Goal: Information Seeking & Learning: Learn about a topic

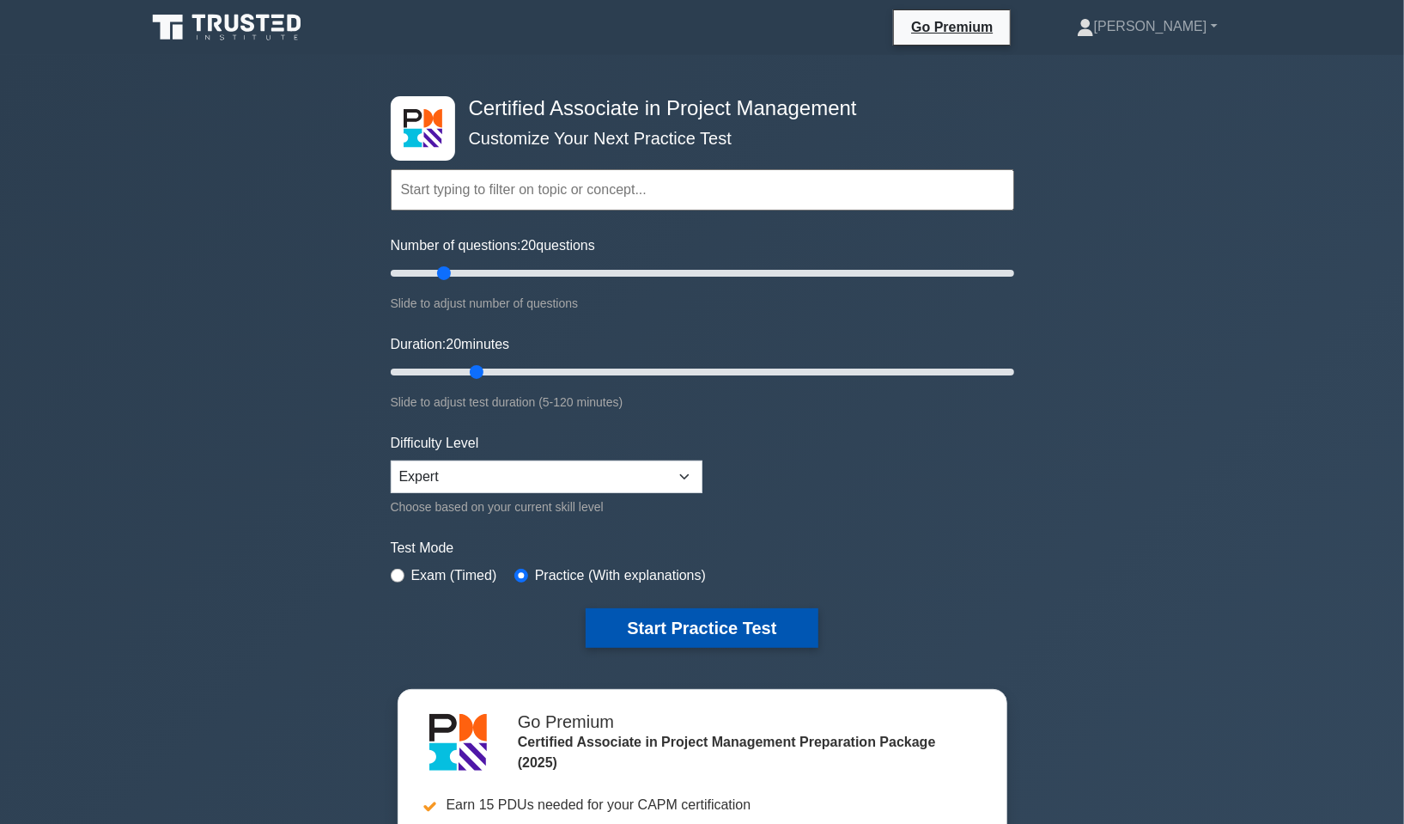
click at [653, 623] on button "Start Practice Test" at bounding box center [702, 628] width 232 height 40
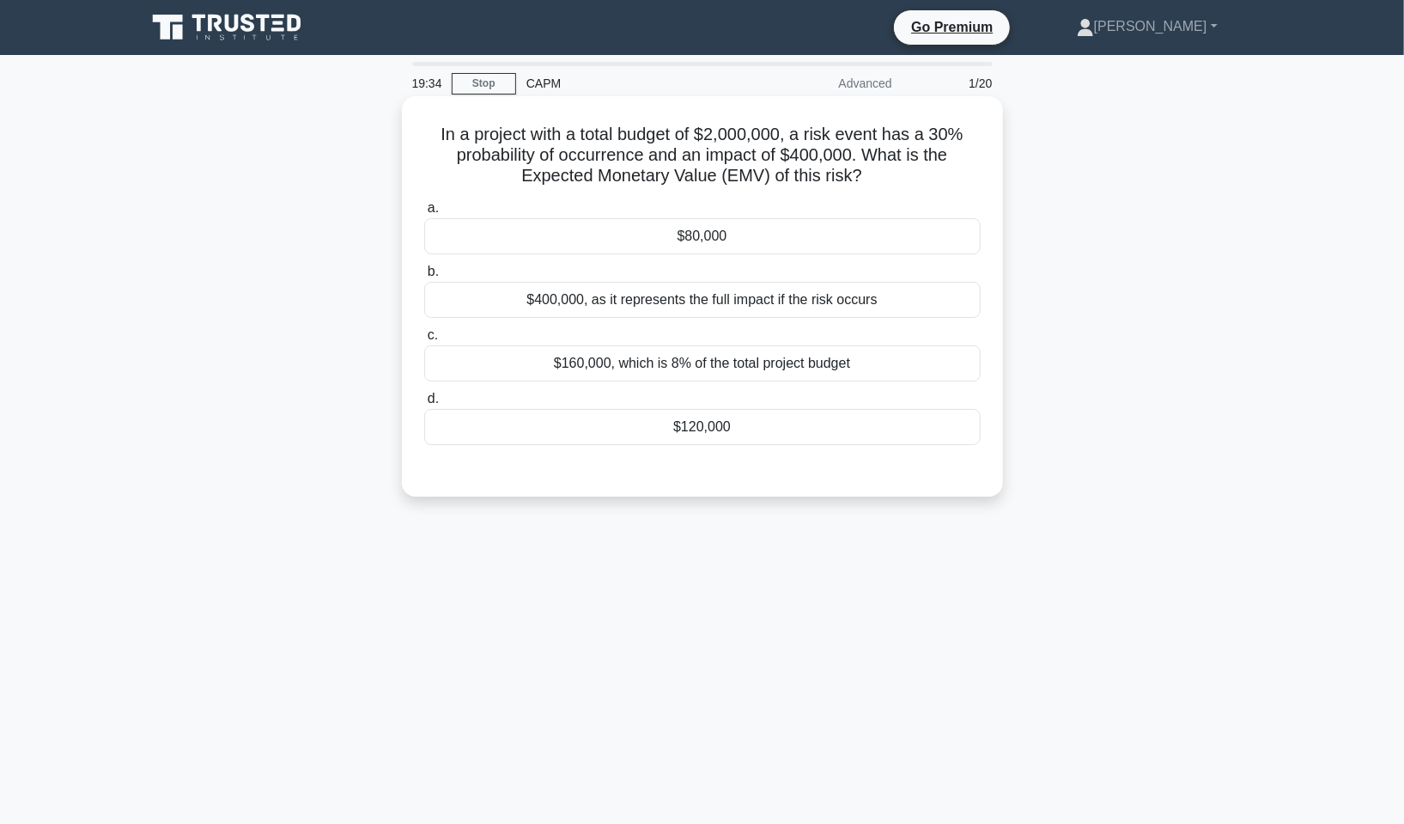
click at [715, 427] on div "$120,000" at bounding box center [702, 427] width 557 height 36
click at [424, 405] on input "d. $120,000" at bounding box center [424, 398] width 0 height 11
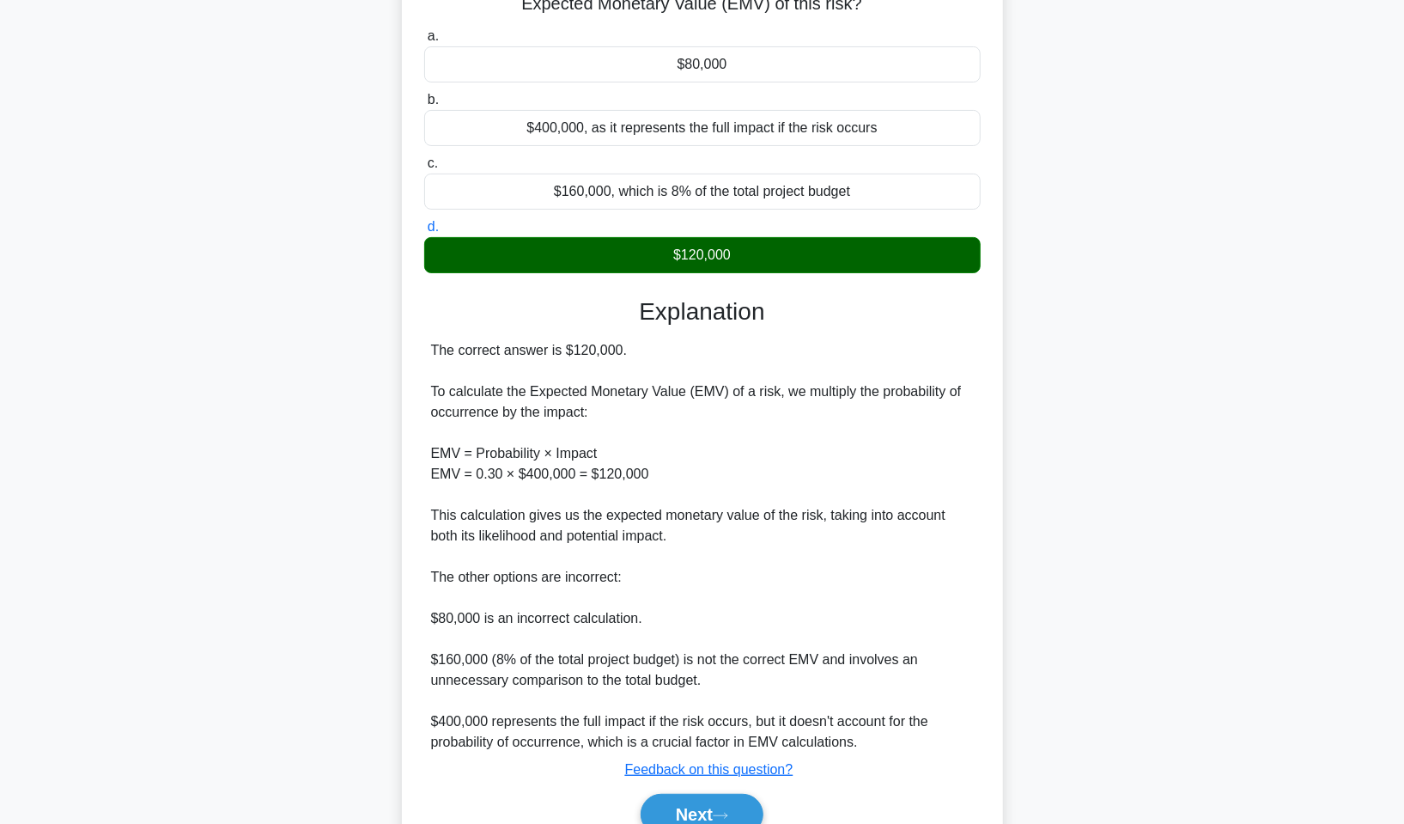
scroll to position [253, 0]
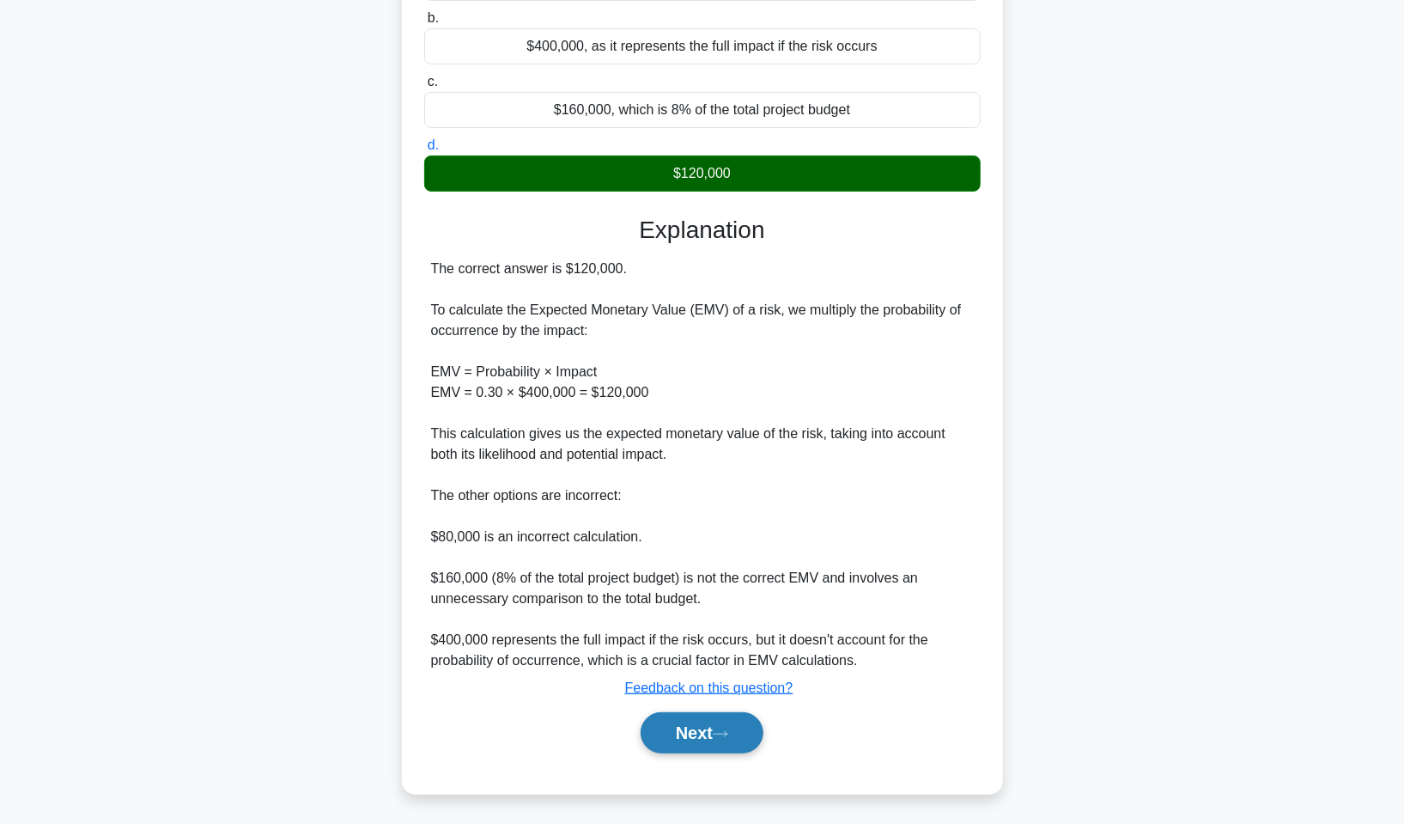
click at [713, 737] on button "Next" at bounding box center [702, 732] width 123 height 41
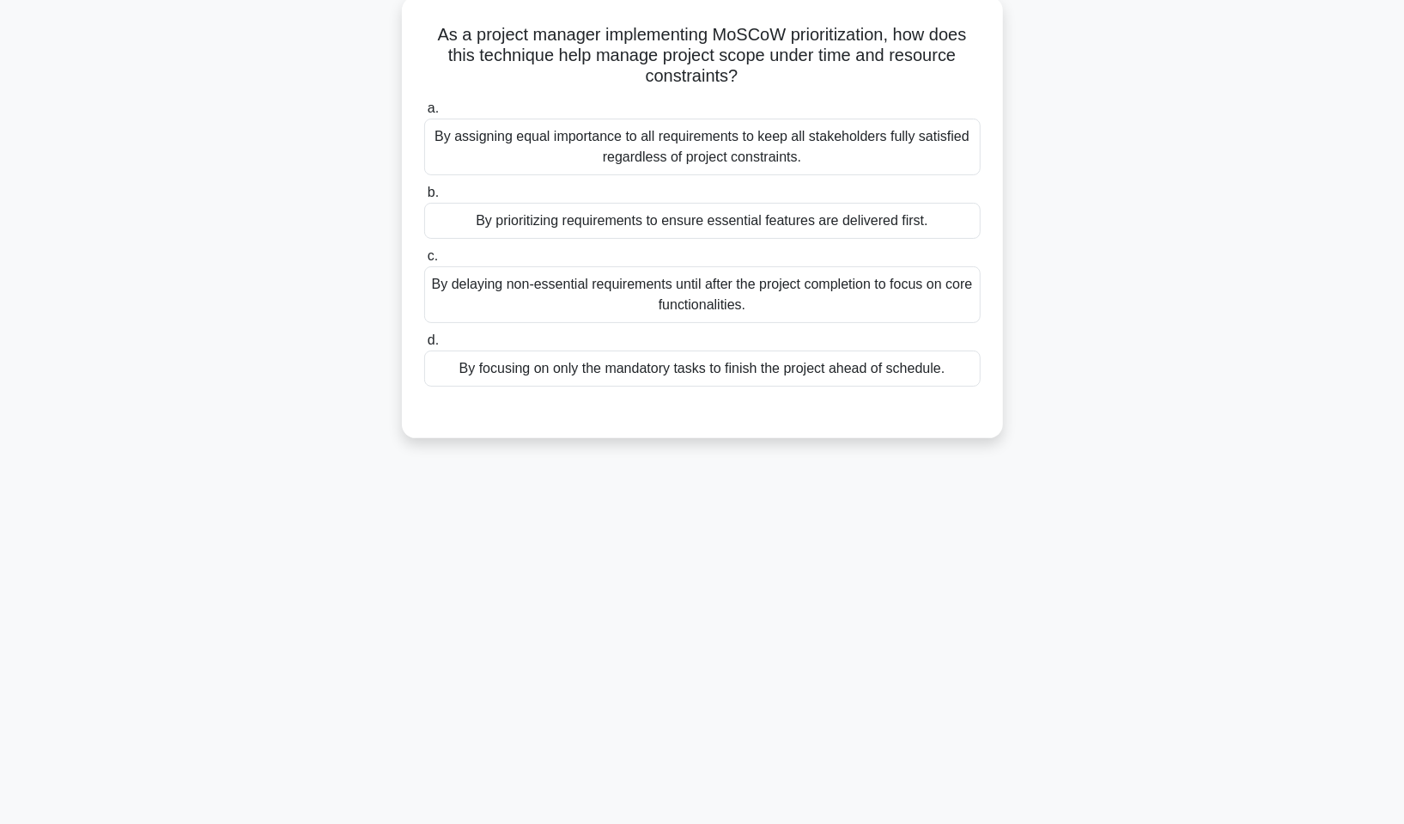
scroll to position [0, 0]
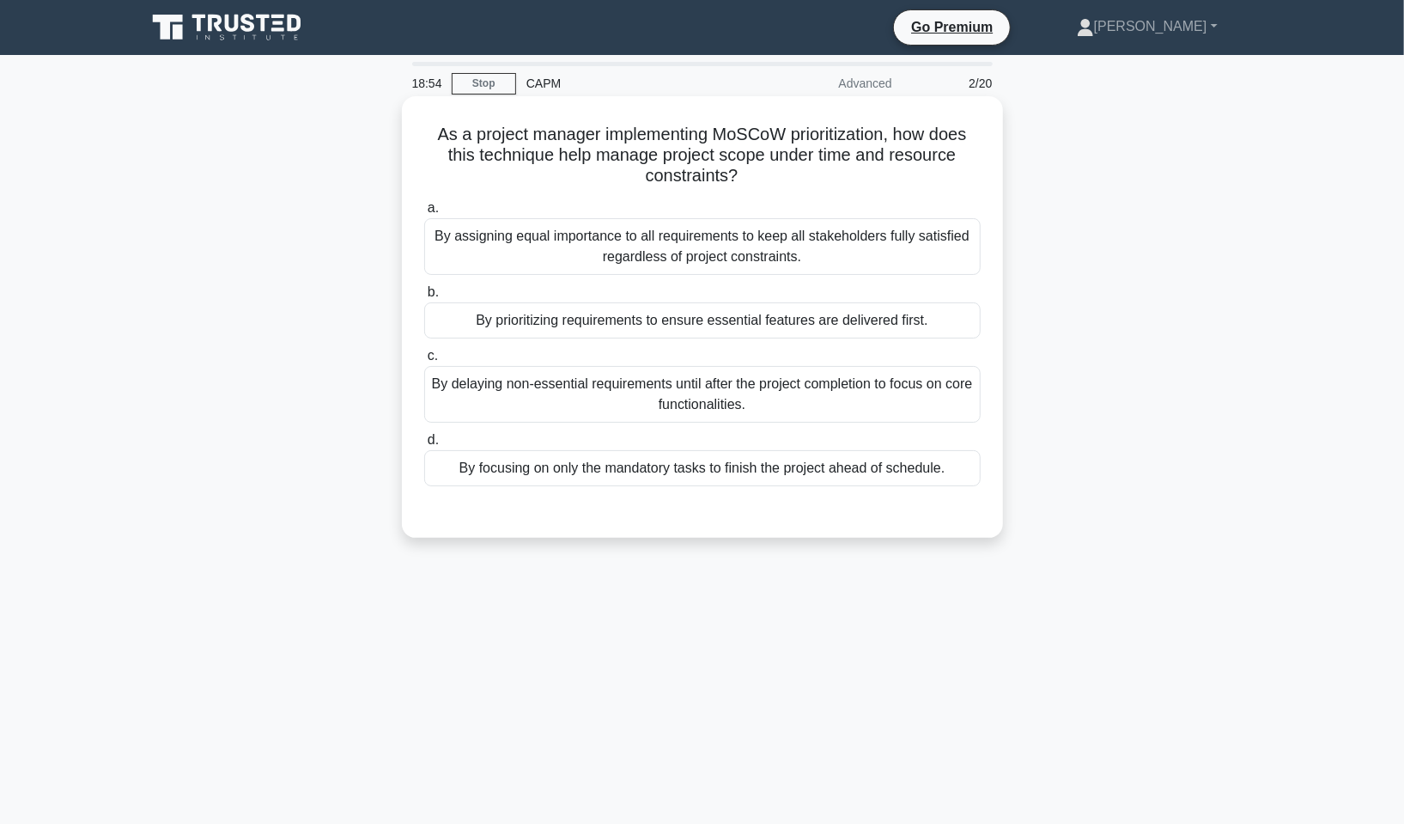
drag, startPoint x: 429, startPoint y: 131, endPoint x: 744, endPoint y: 171, distance: 317.7
click at [744, 171] on h5 "As a project manager implementing MoSCoW prioritization, how does this techniqu…" at bounding box center [703, 156] width 560 height 64
copy h5 "As a project manager implementing MoSCoW prioritization, how does this techniqu…"
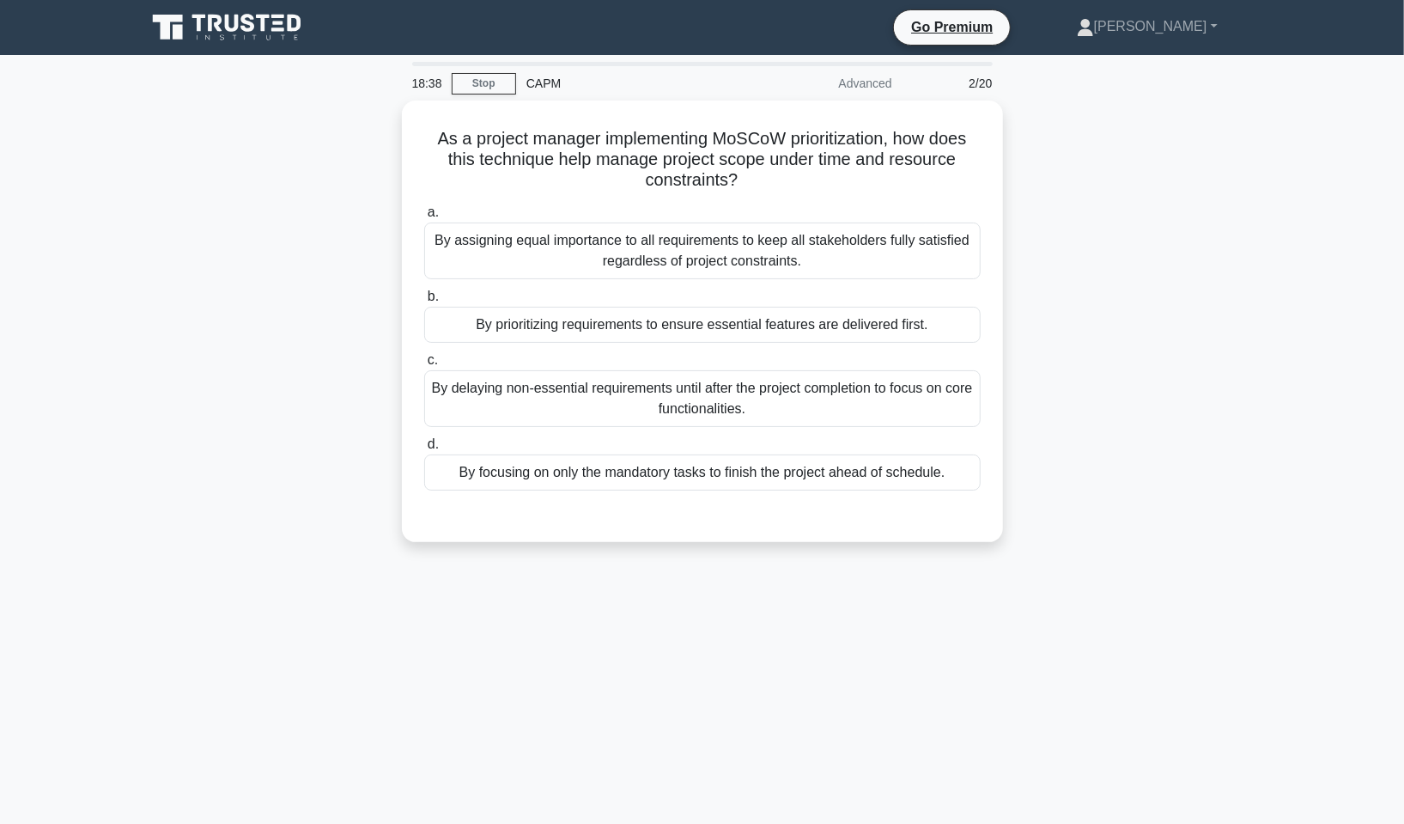
click at [1256, 271] on div "As a project manager implementing MoSCoW prioritization, how does this techniqu…" at bounding box center [703, 331] width 1134 height 462
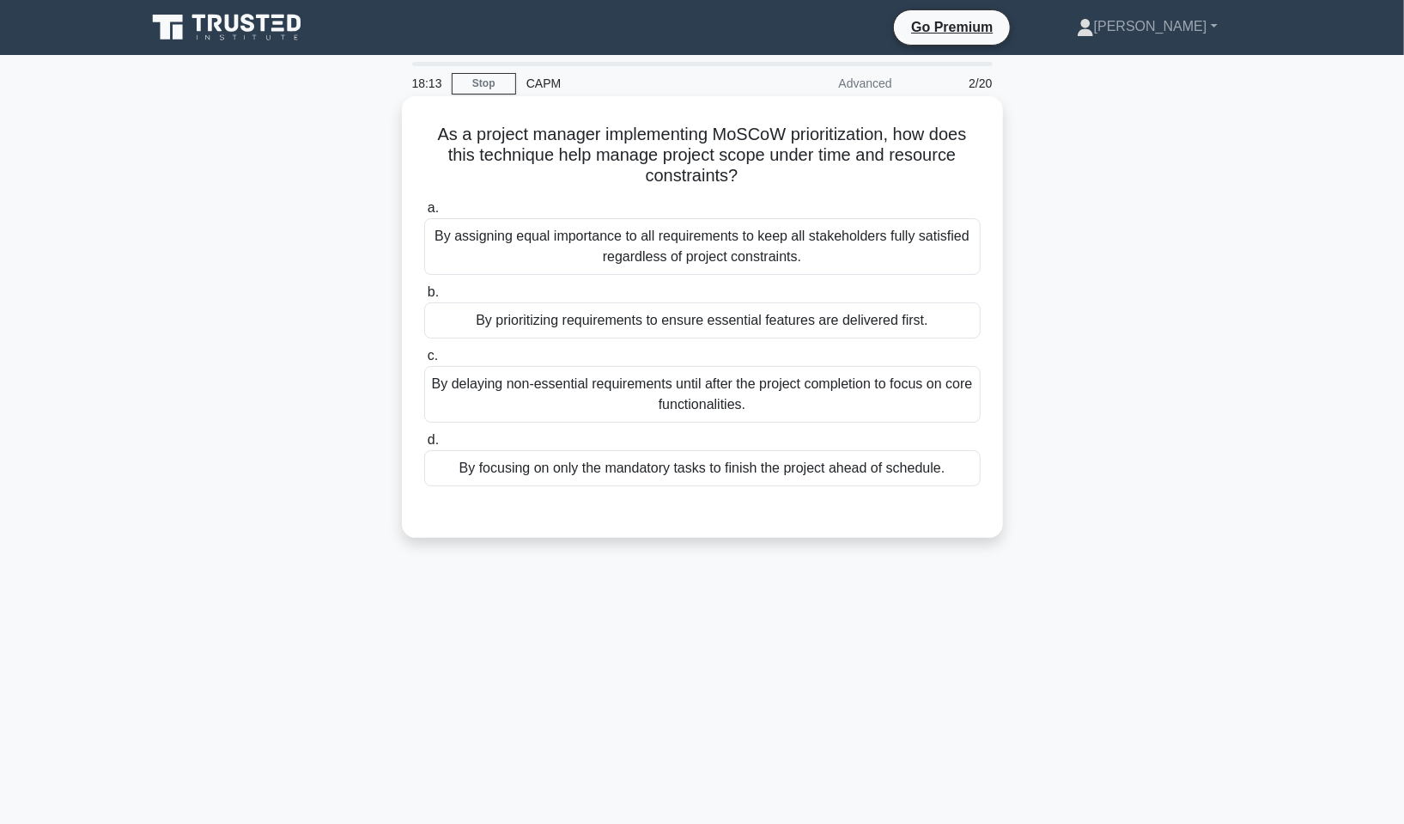
click at [907, 318] on div "By prioritizing requirements to ensure essential features are delivered first." at bounding box center [702, 320] width 557 height 36
click at [424, 298] on input "b. By prioritizing requirements to ensure essential features are delivered firs…" at bounding box center [424, 292] width 0 height 11
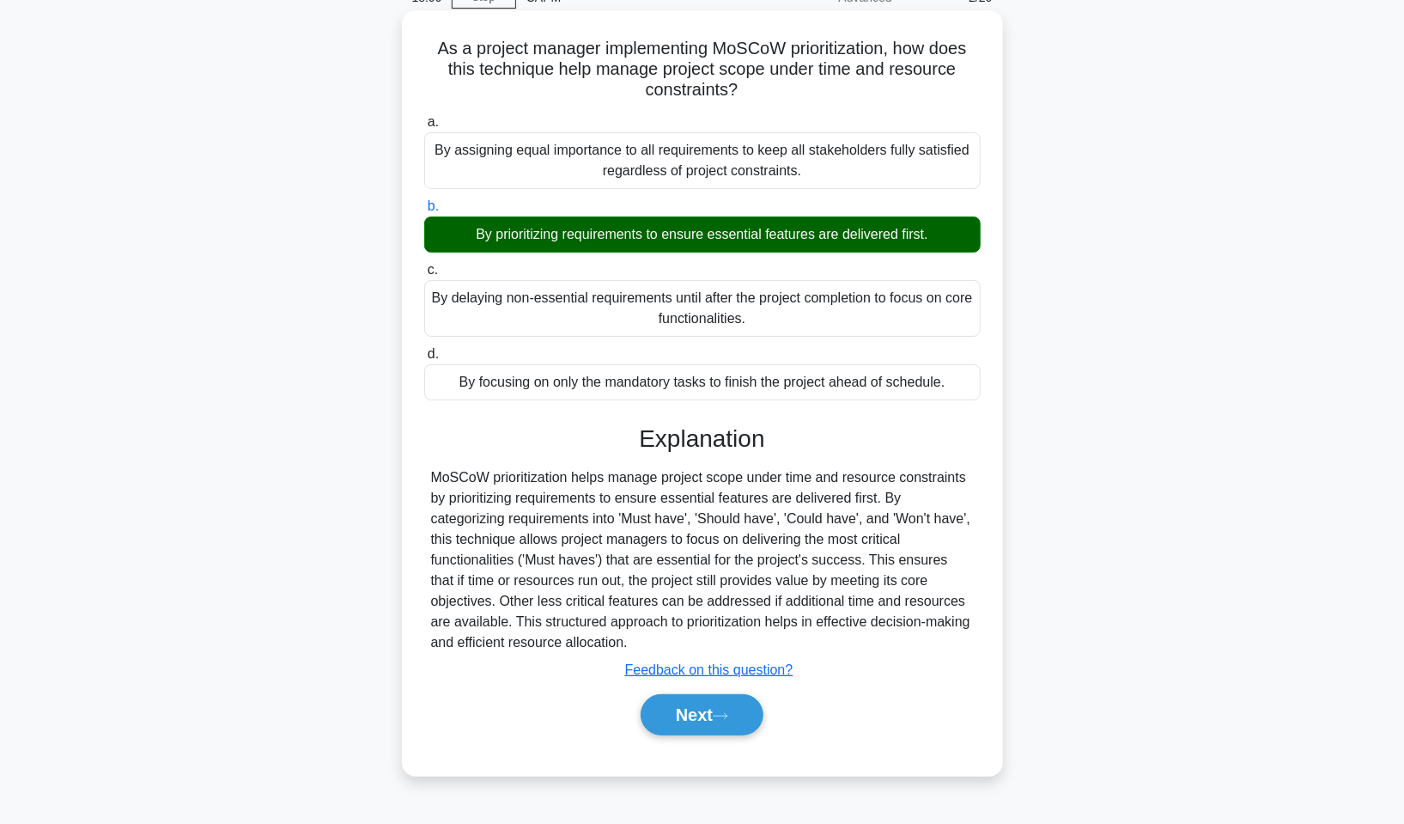
scroll to position [104, 0]
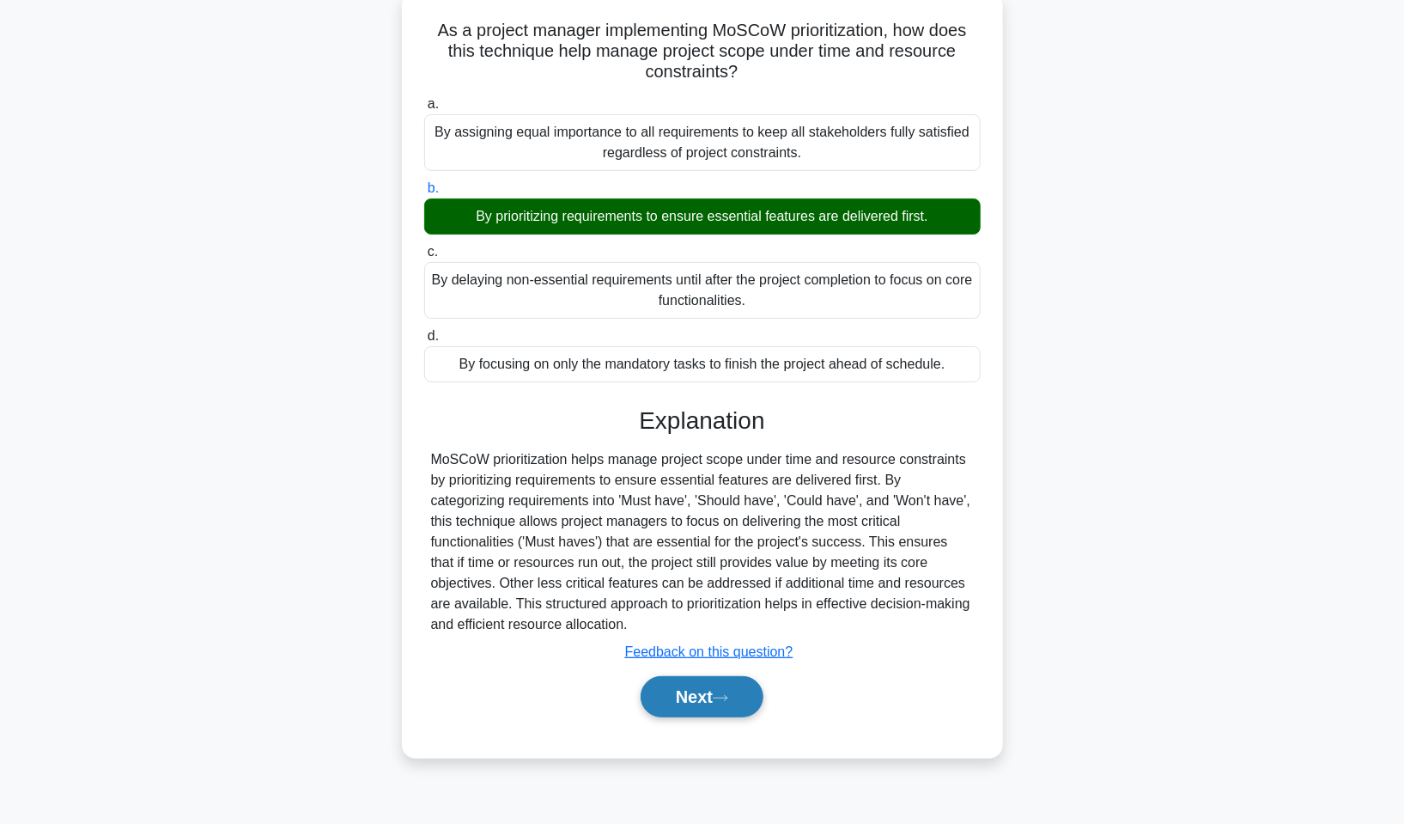
click at [737, 692] on button "Next" at bounding box center [702, 696] width 123 height 41
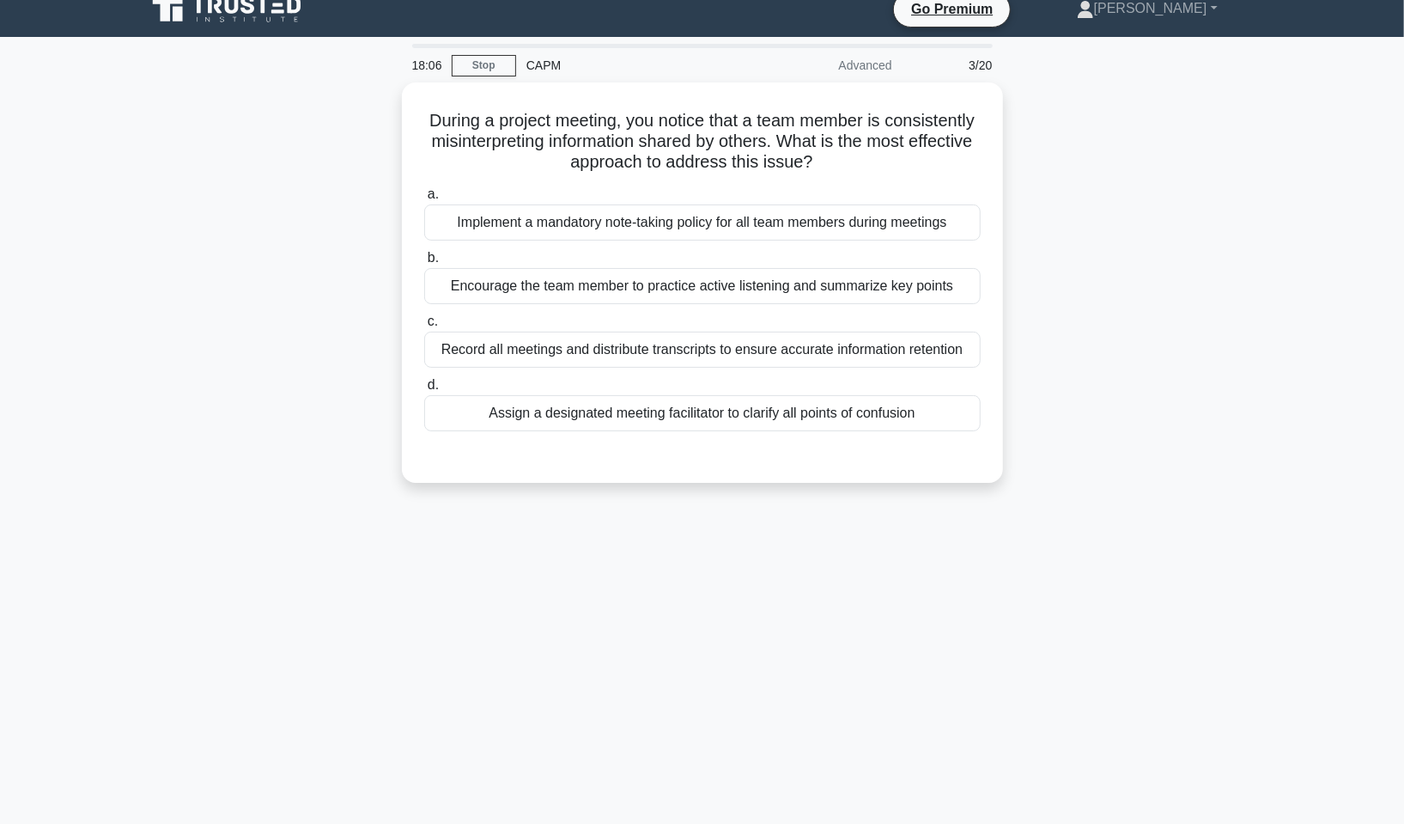
scroll to position [0, 0]
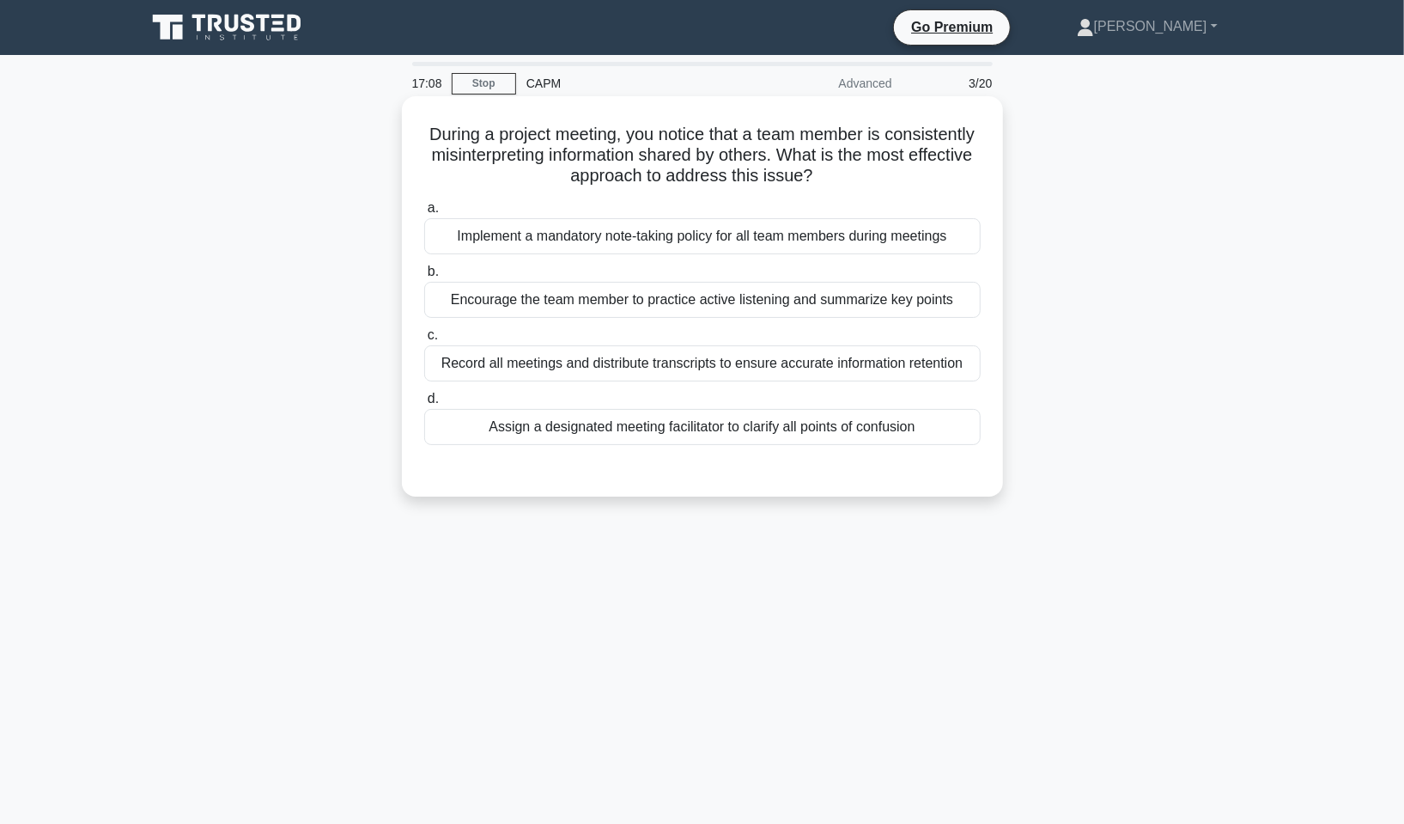
click at [675, 307] on div "Encourage the team member to practice active listening and summarize key points" at bounding box center [702, 300] width 557 height 36
click at [424, 277] on input "b. Encourage the team member to practice active listening and summarize key poi…" at bounding box center [424, 271] width 0 height 11
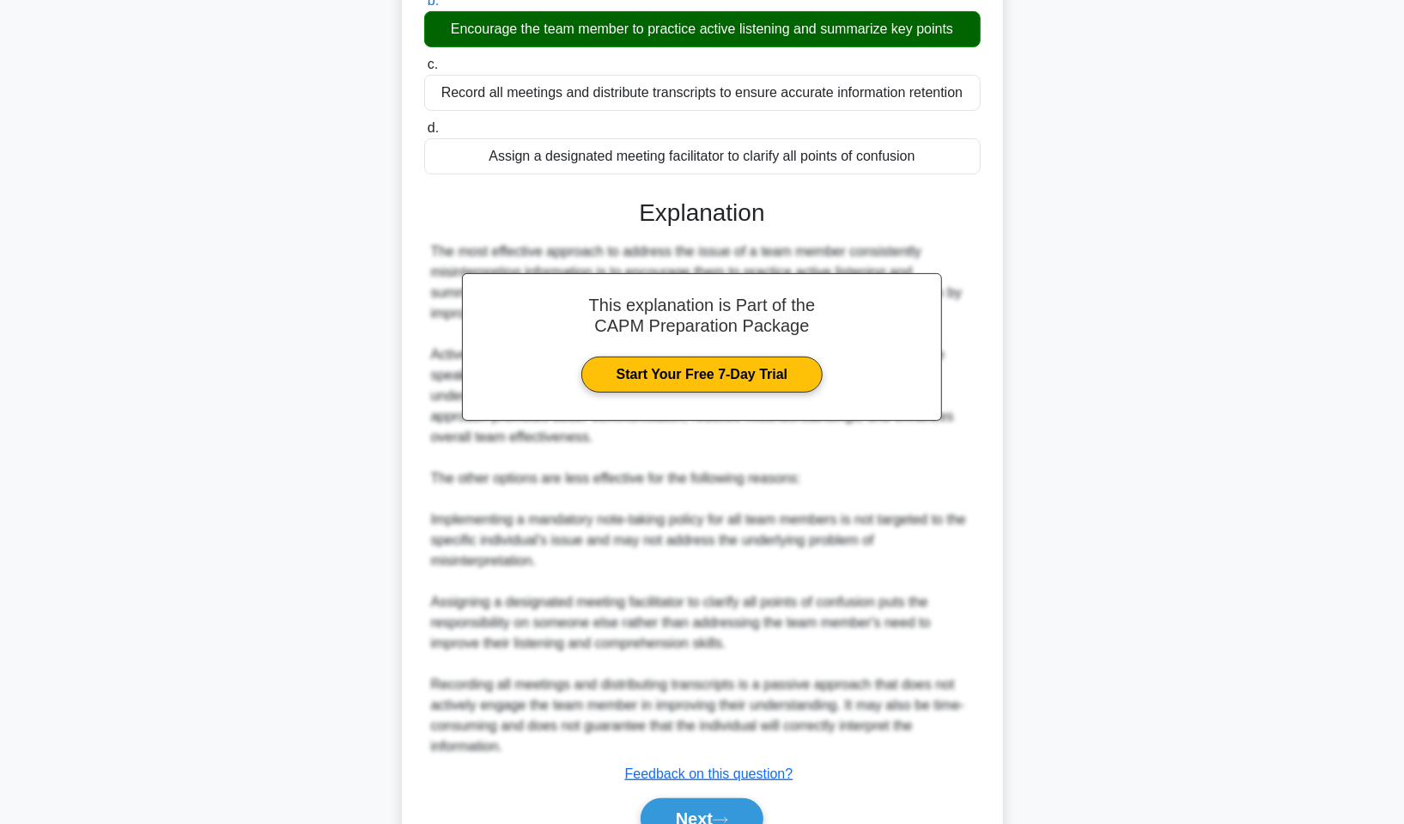
scroll to position [356, 0]
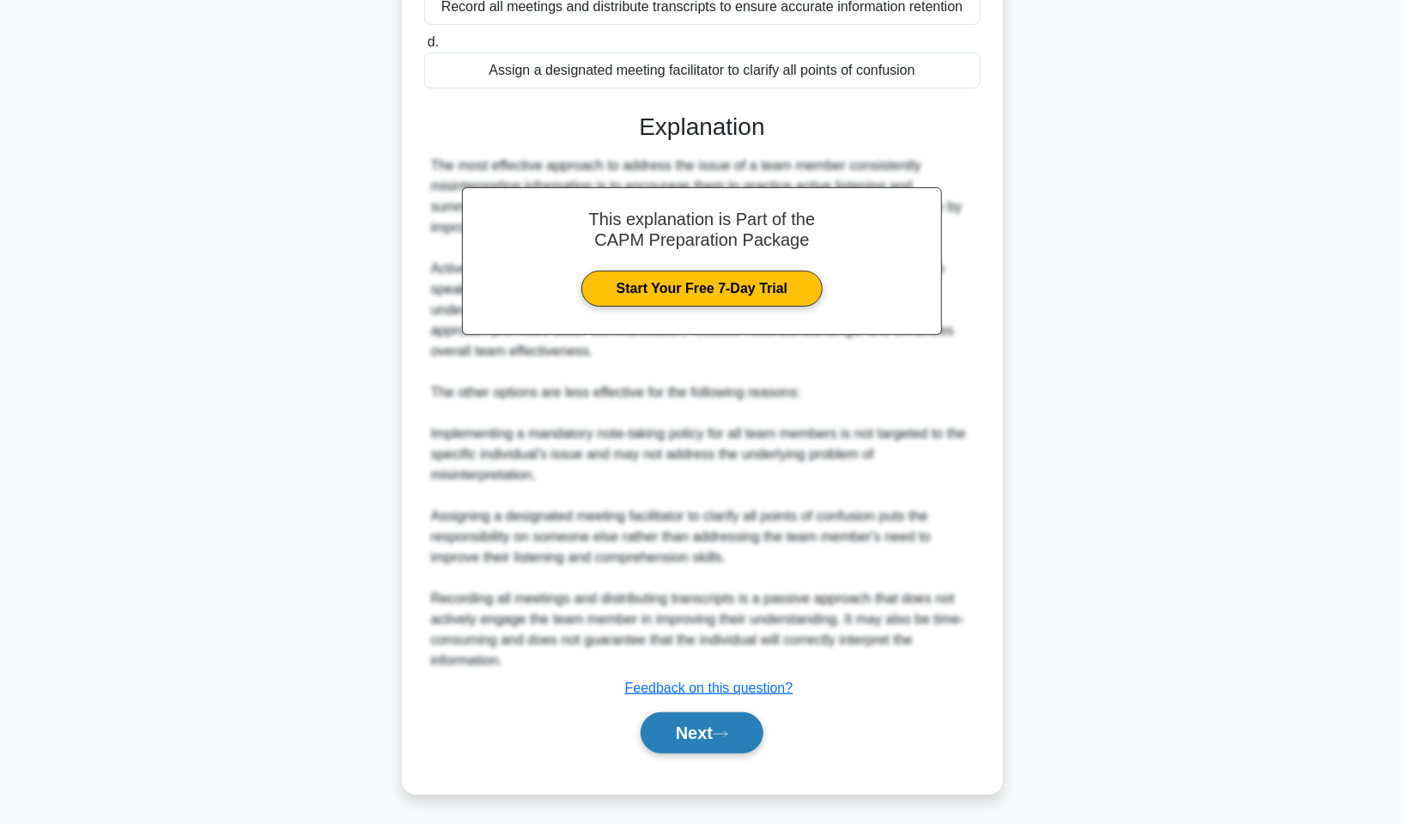
click at [728, 731] on icon at bounding box center [720, 733] width 15 height 9
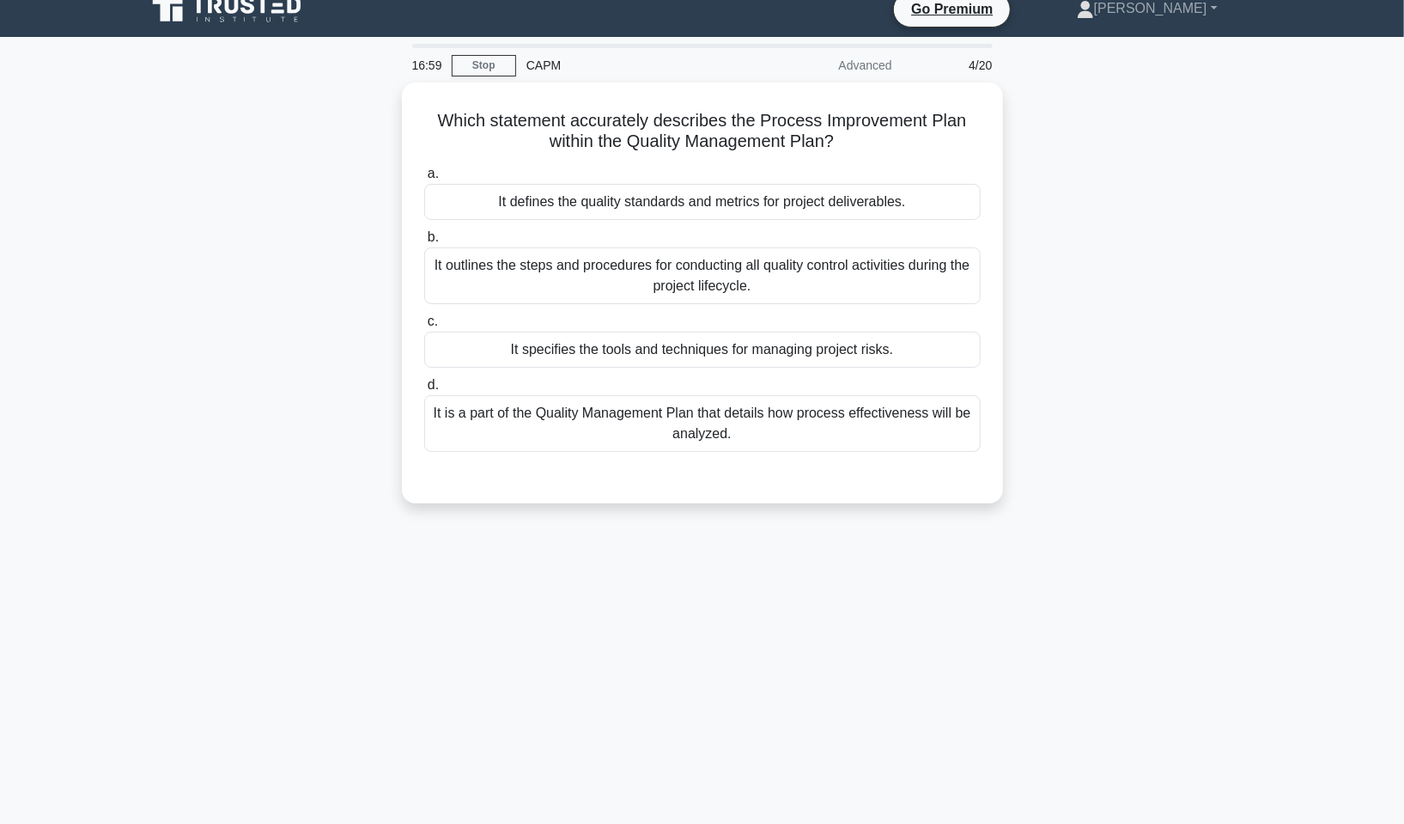
scroll to position [0, 0]
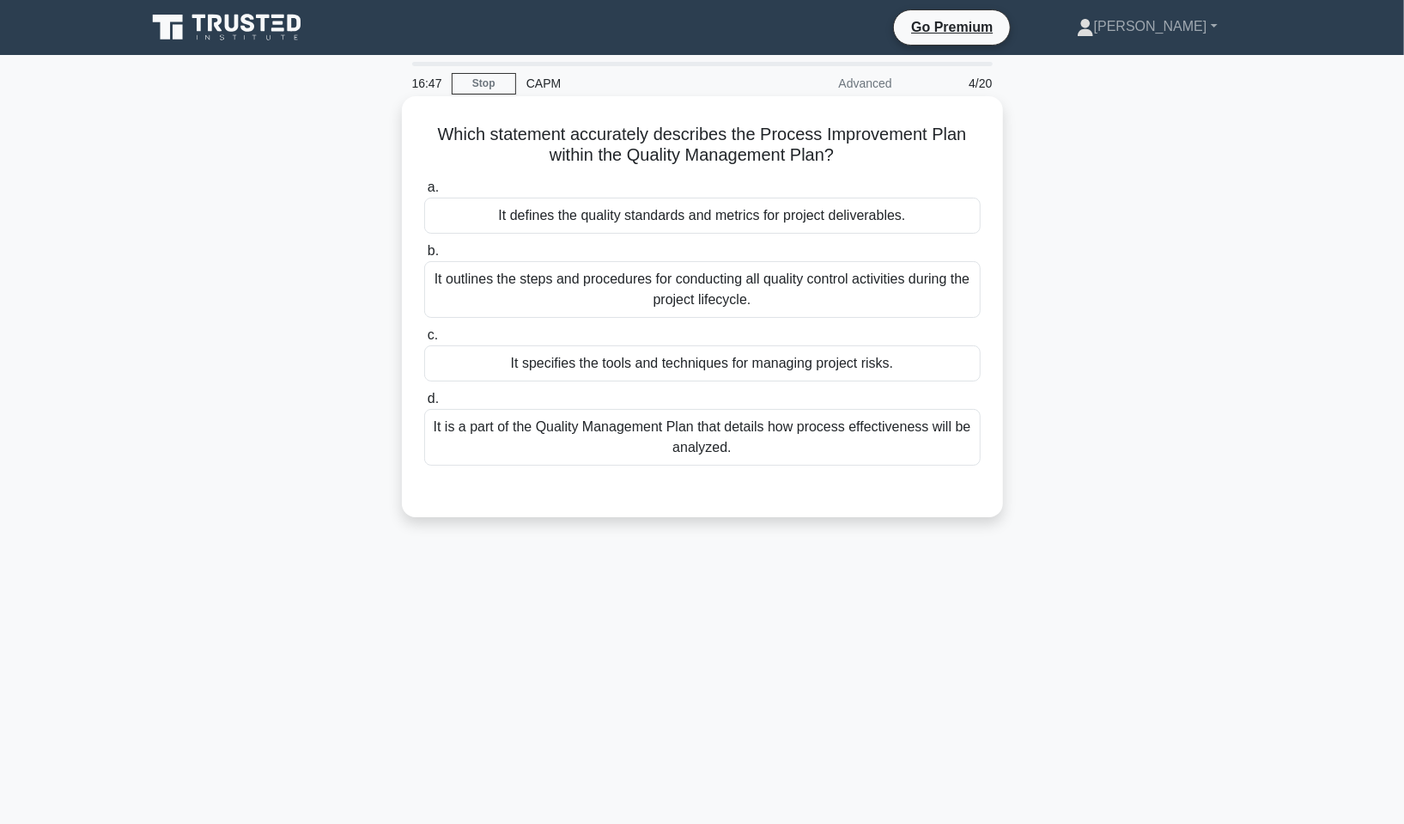
click at [757, 228] on div "It defines the quality standards and metrics for project deliverables." at bounding box center [702, 216] width 557 height 36
click at [736, 210] on div "It defines the quality standards and metrics for project deliverables." at bounding box center [702, 216] width 557 height 36
click at [424, 193] on input "a. It defines the quality standards and metrics for project deliverables." at bounding box center [424, 187] width 0 height 11
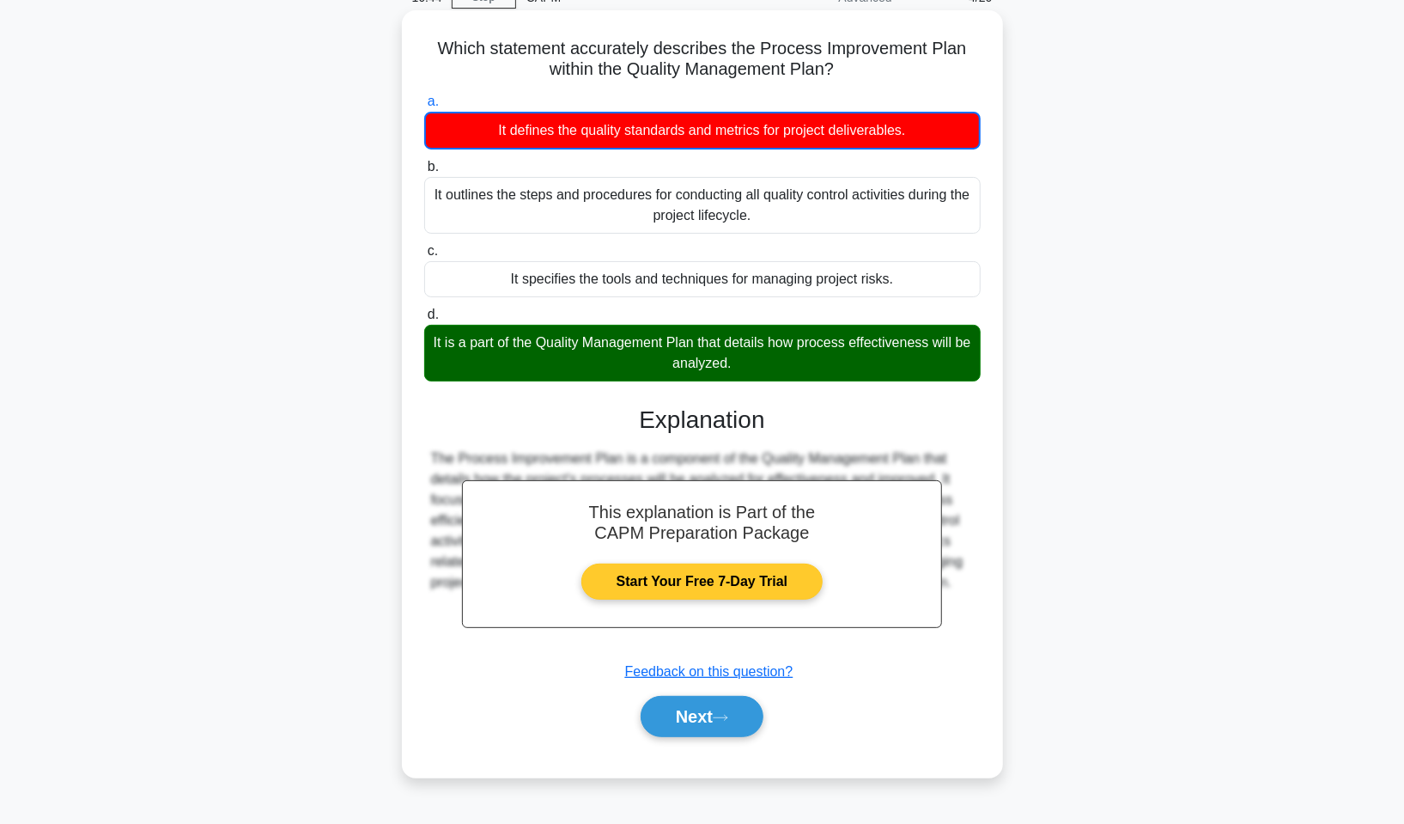
scroll to position [104, 0]
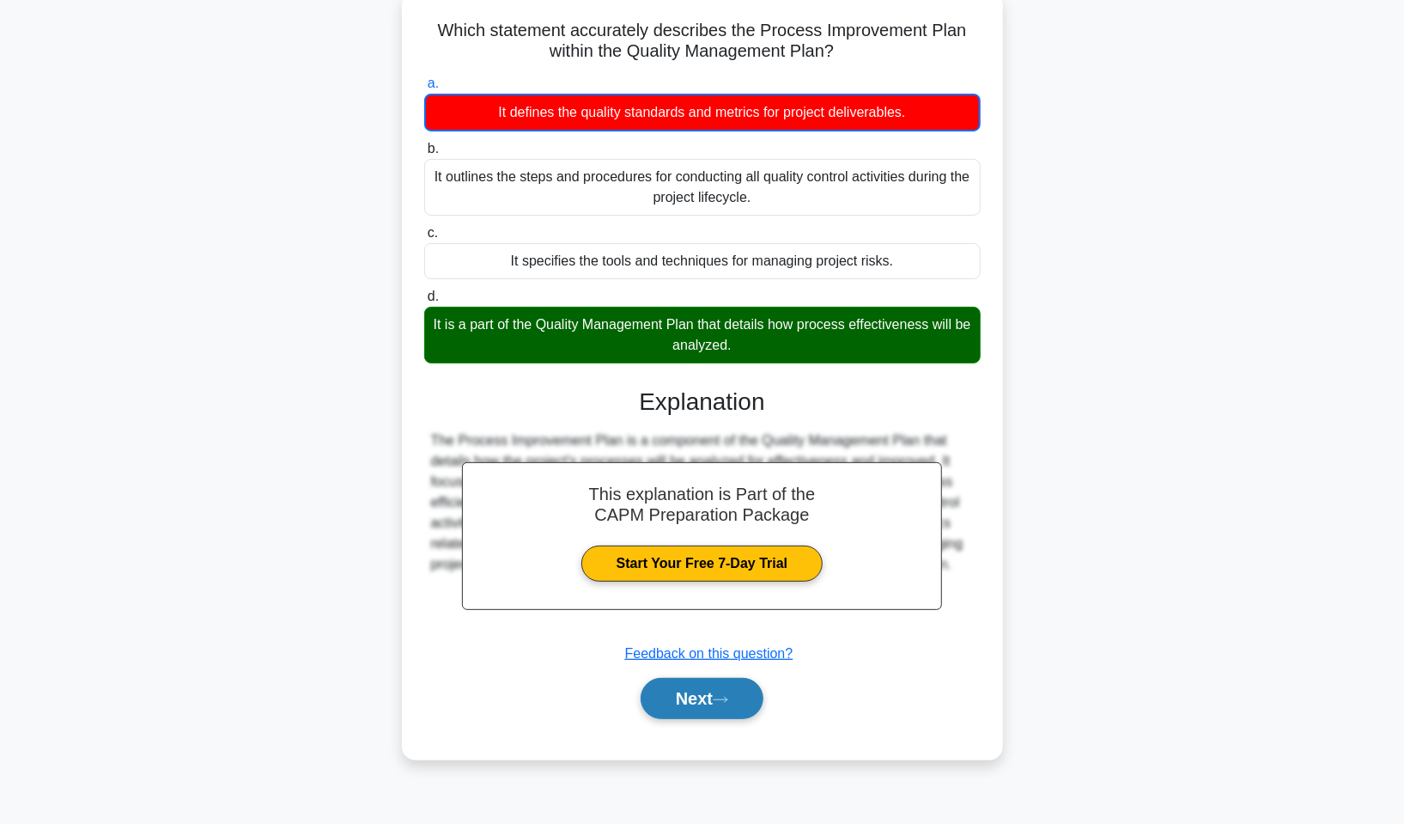
click at [739, 698] on button "Next" at bounding box center [702, 698] width 123 height 41
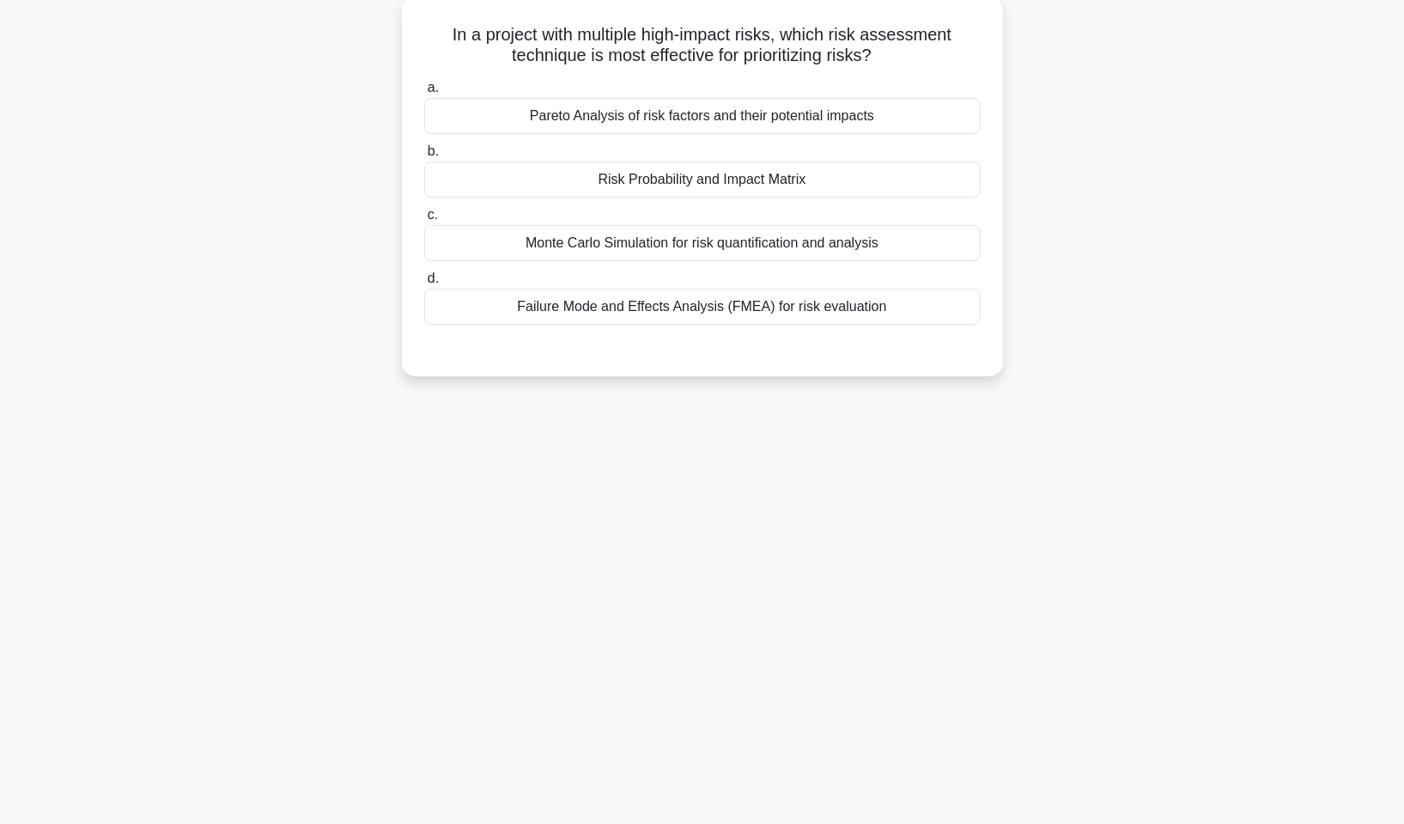
scroll to position [0, 0]
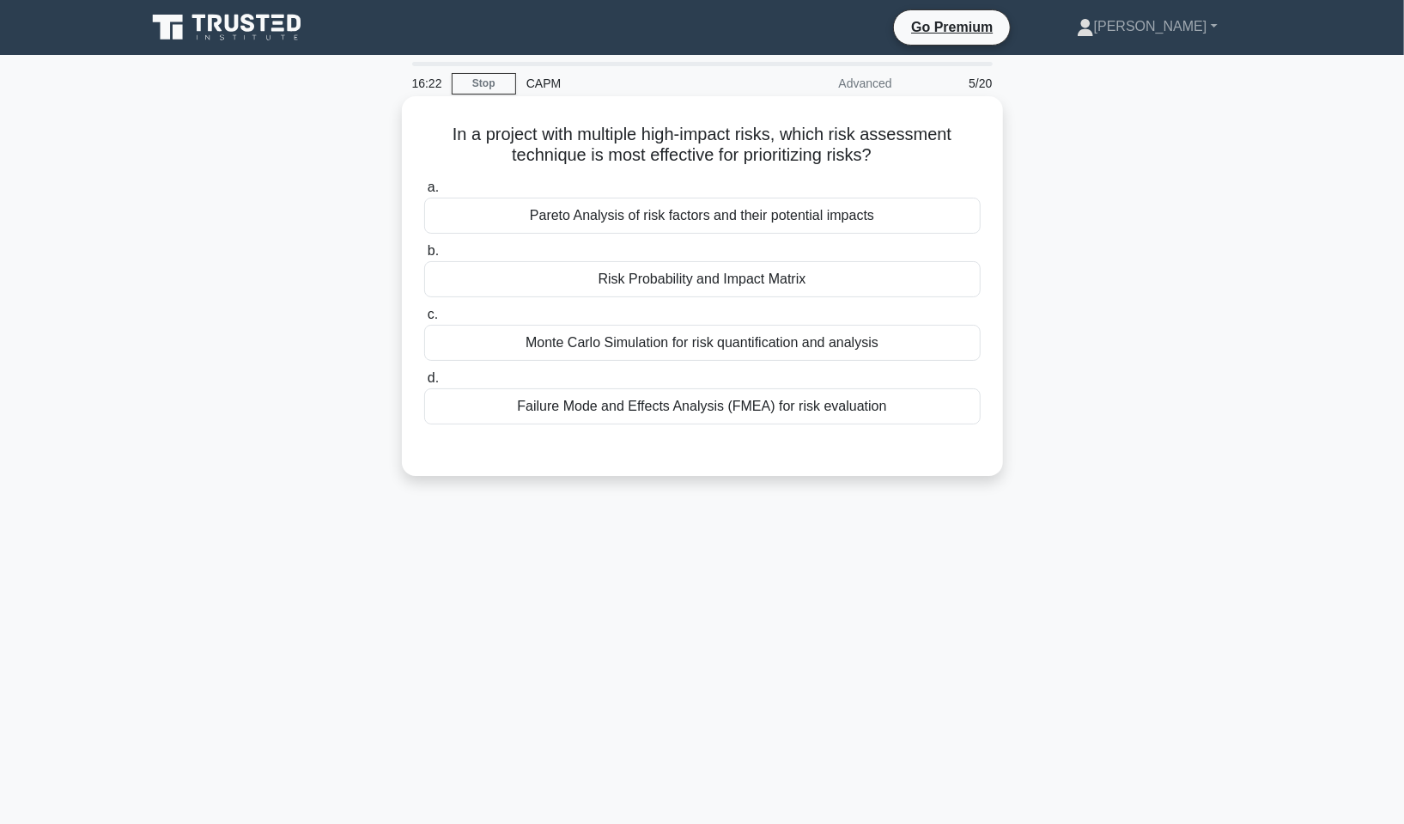
click at [794, 293] on div "Risk Probability and Impact Matrix" at bounding box center [702, 279] width 557 height 36
click at [424, 257] on input "b. Risk Probability and Impact Matrix" at bounding box center [424, 251] width 0 height 11
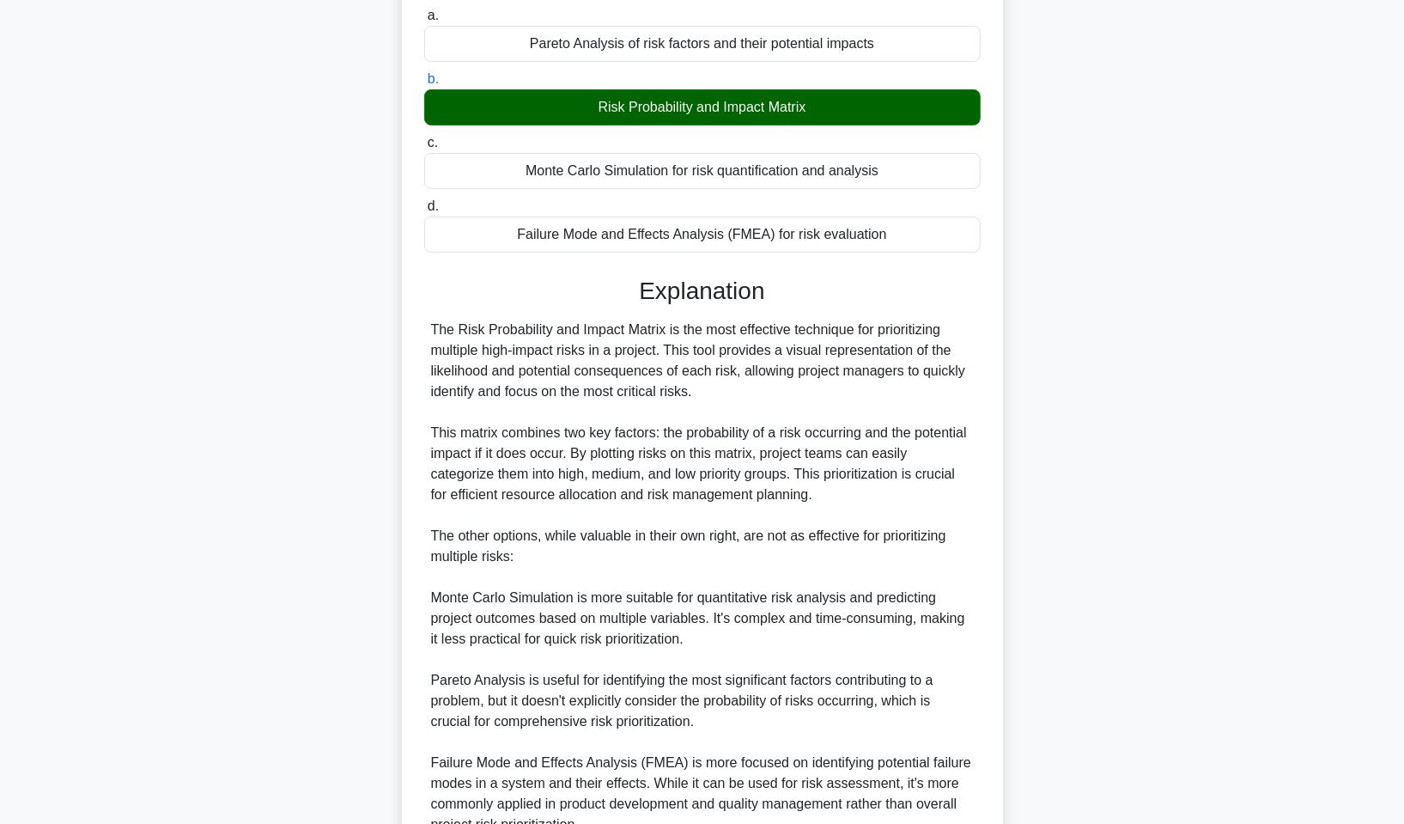
scroll to position [335, 0]
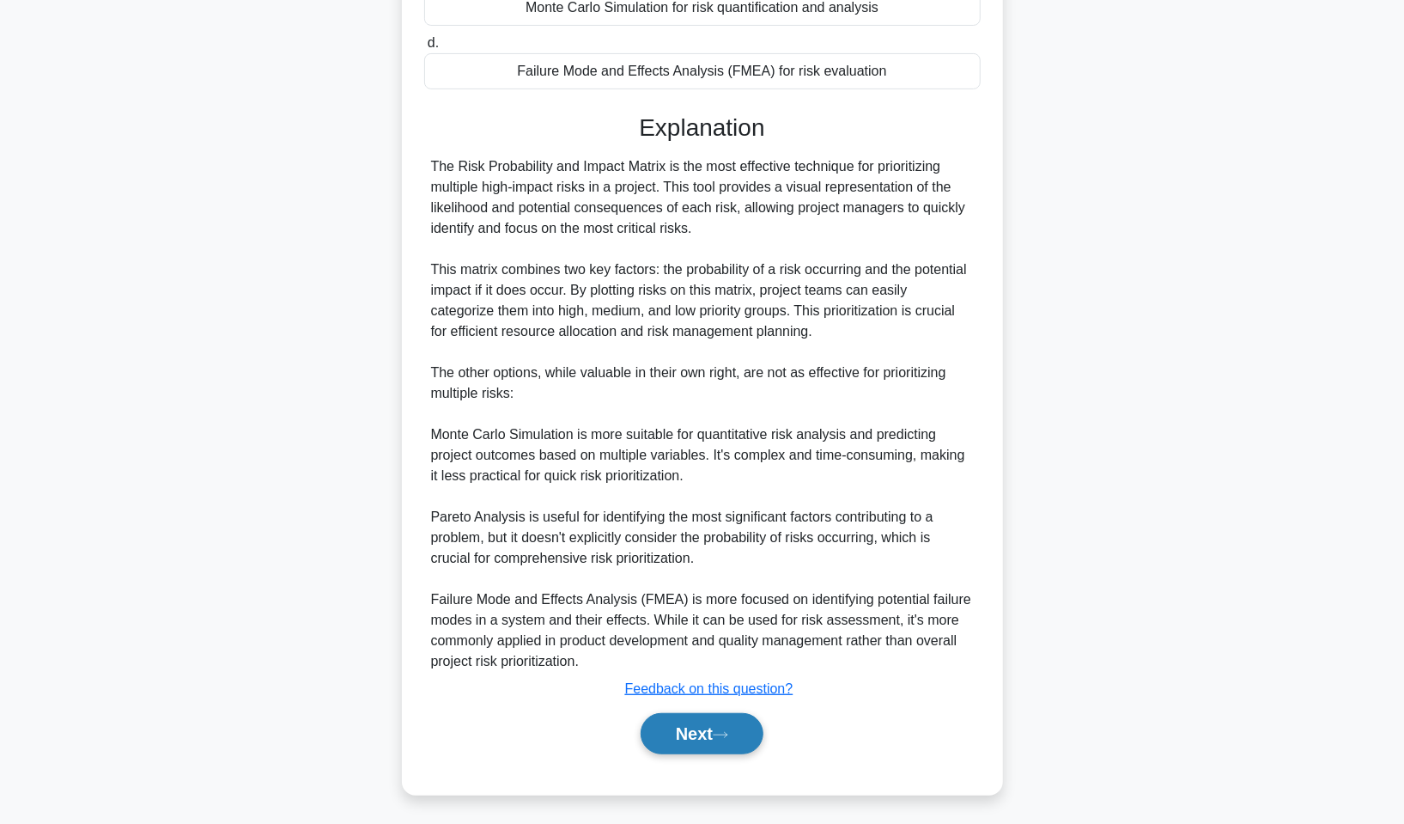
click at [744, 732] on button "Next" at bounding box center [702, 733] width 123 height 41
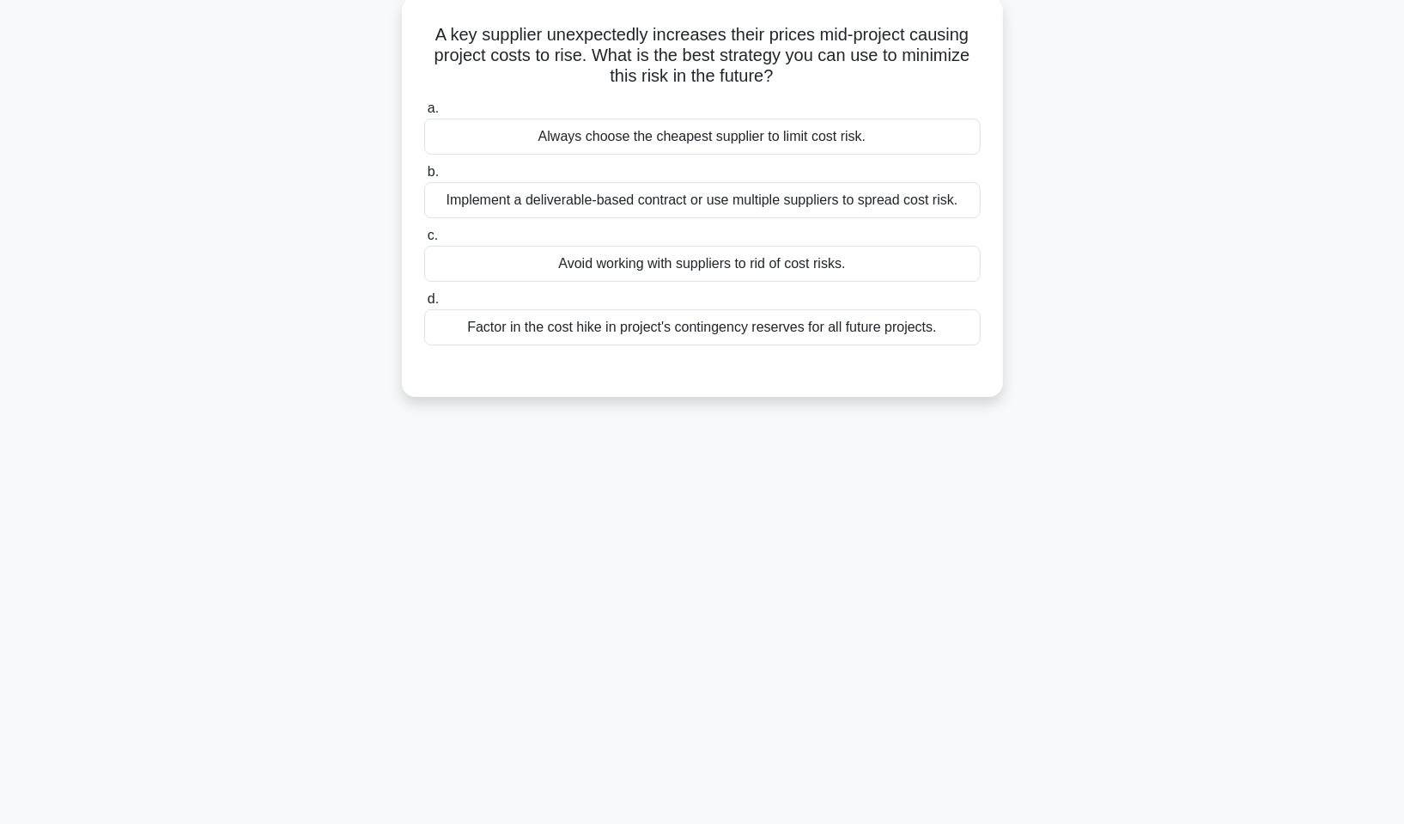
scroll to position [0, 0]
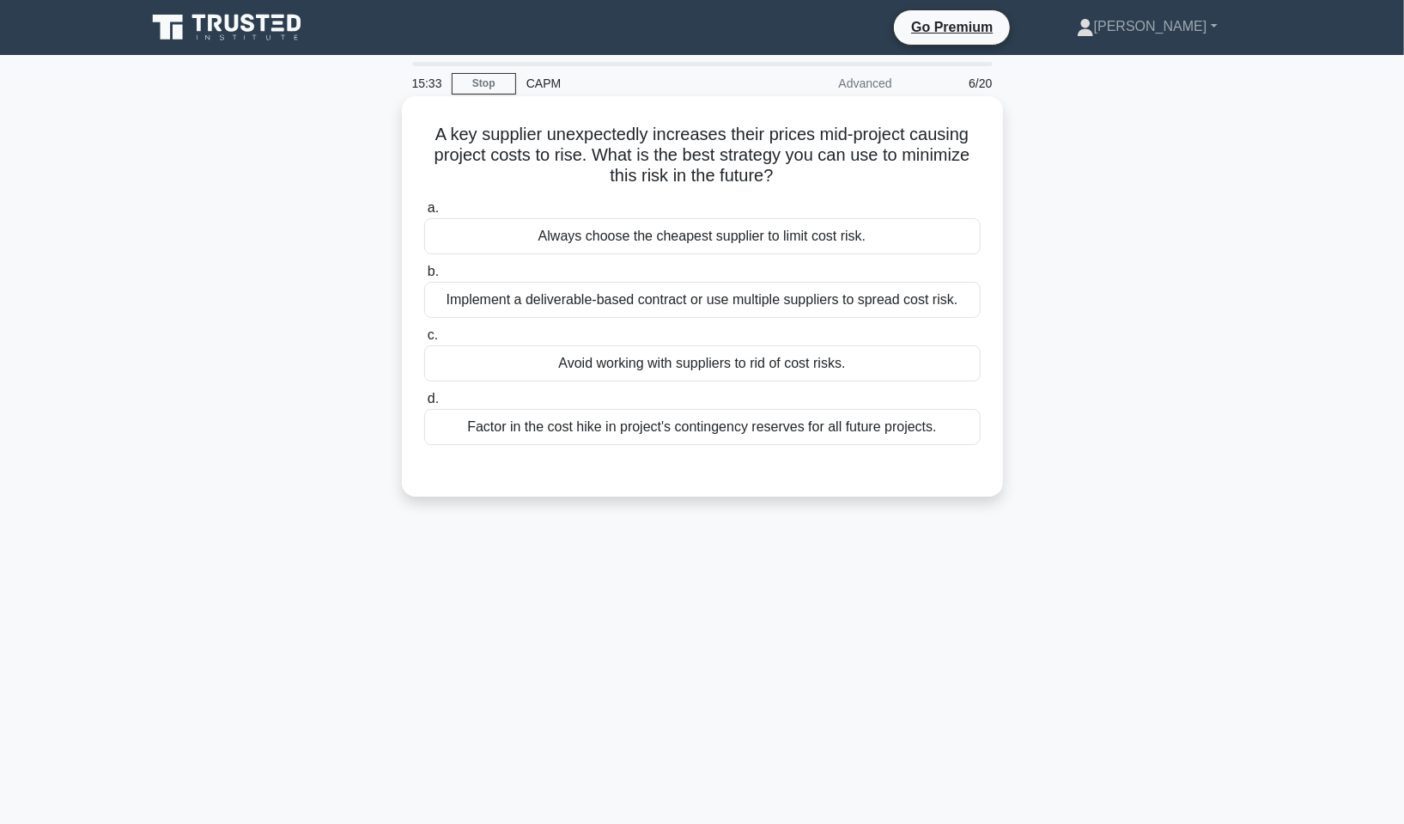
click at [802, 429] on div "Factor in the cost hike in project's contingency reserves for all future projec…" at bounding box center [702, 427] width 557 height 36
click at [424, 405] on input "d. Factor in the cost hike in project's contingency reserves for all future pro…" at bounding box center [424, 398] width 0 height 11
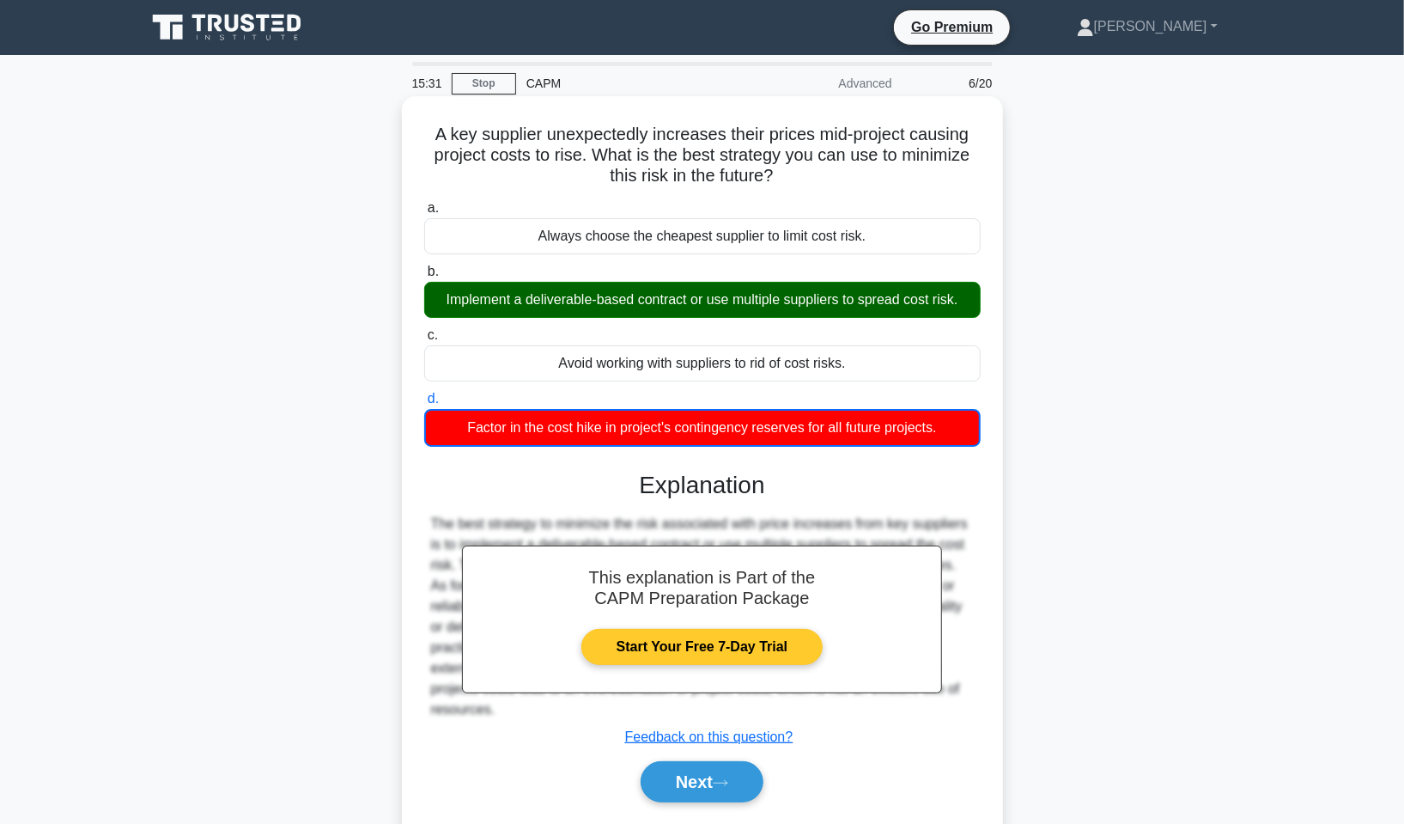
scroll to position [104, 0]
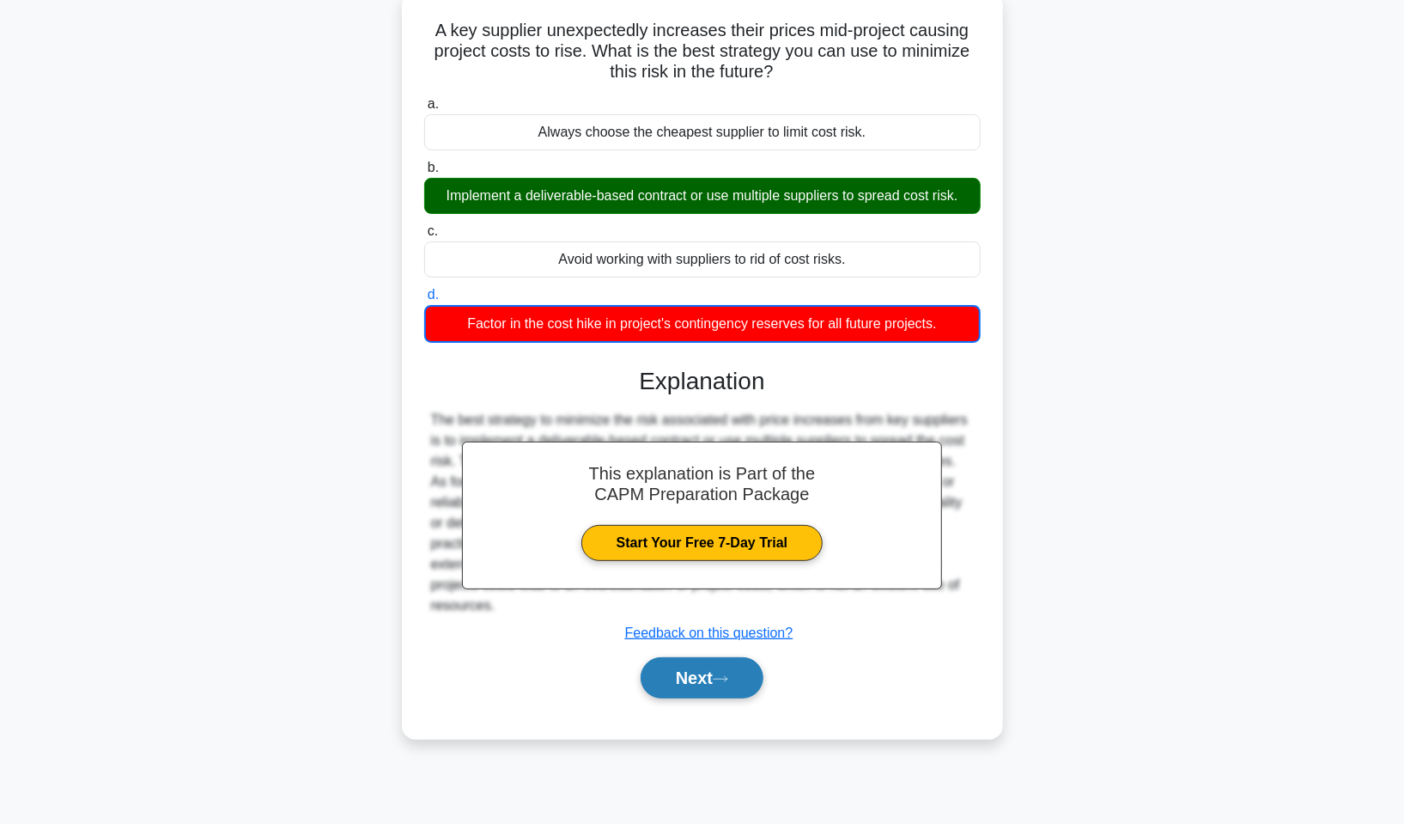
click at [740, 672] on button "Next" at bounding box center [702, 677] width 123 height 41
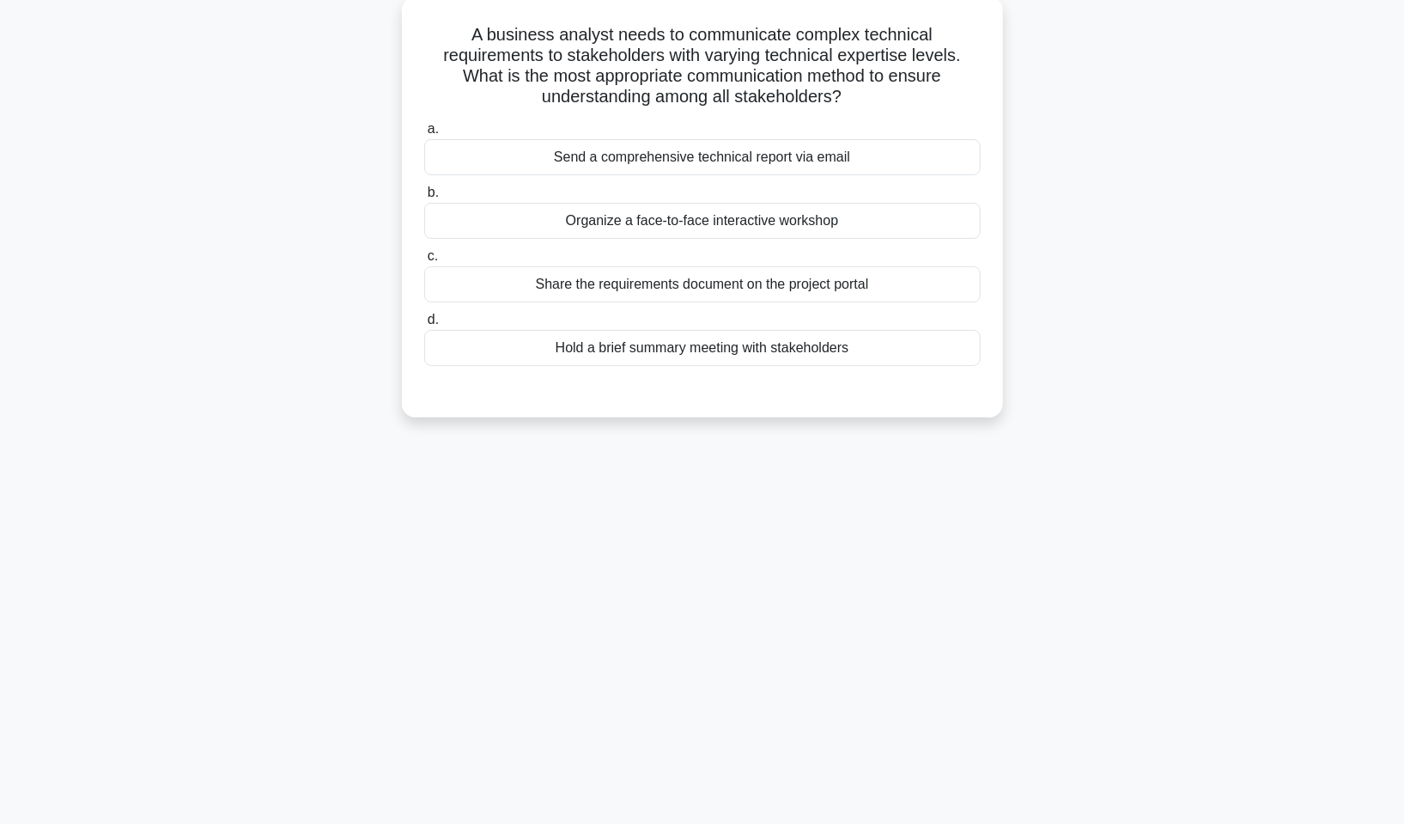
scroll to position [0, 0]
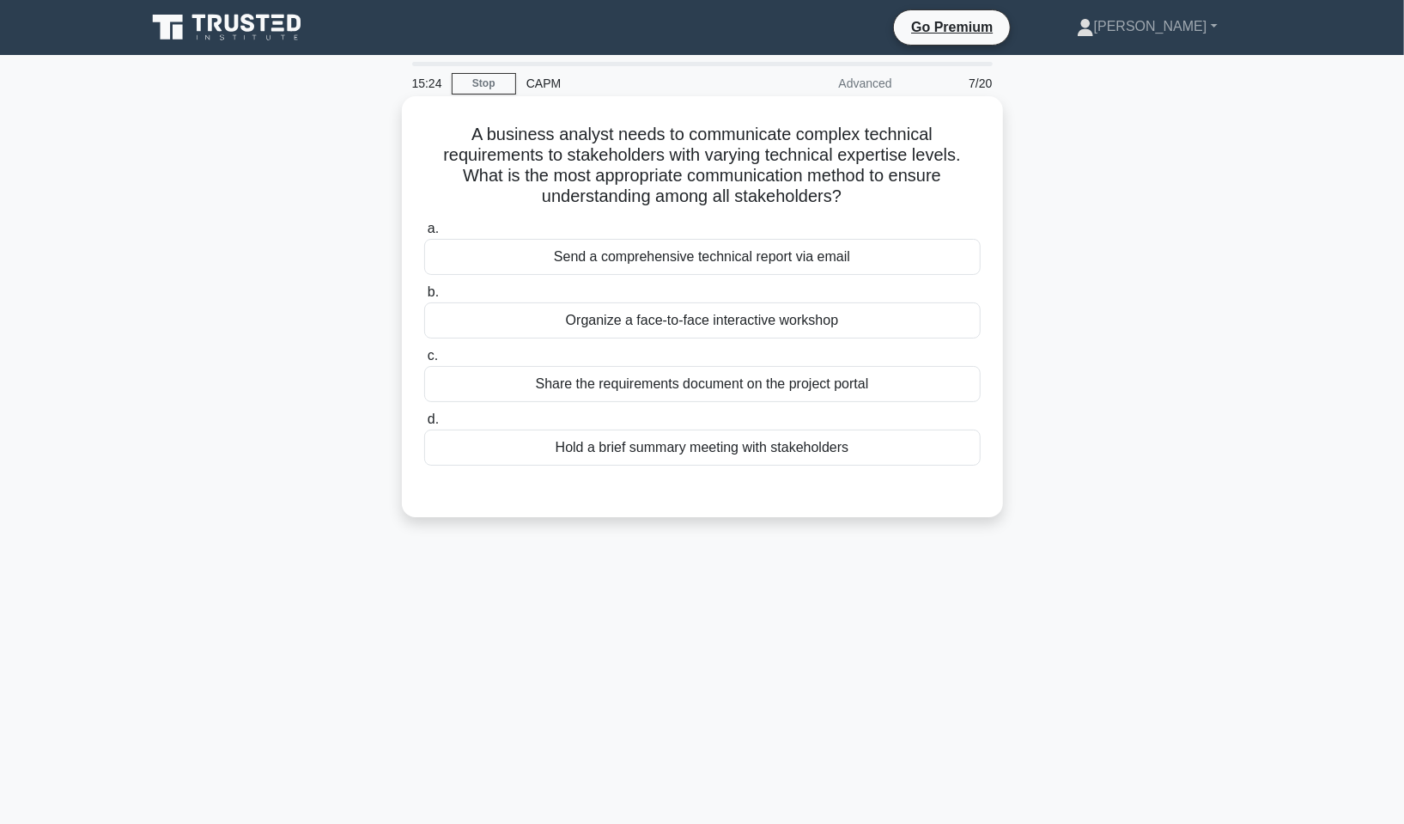
click at [855, 323] on div "Organize a face-to-face interactive workshop" at bounding box center [702, 320] width 557 height 36
click at [424, 298] on input "b. Organize a face-to-face interactive workshop" at bounding box center [424, 292] width 0 height 11
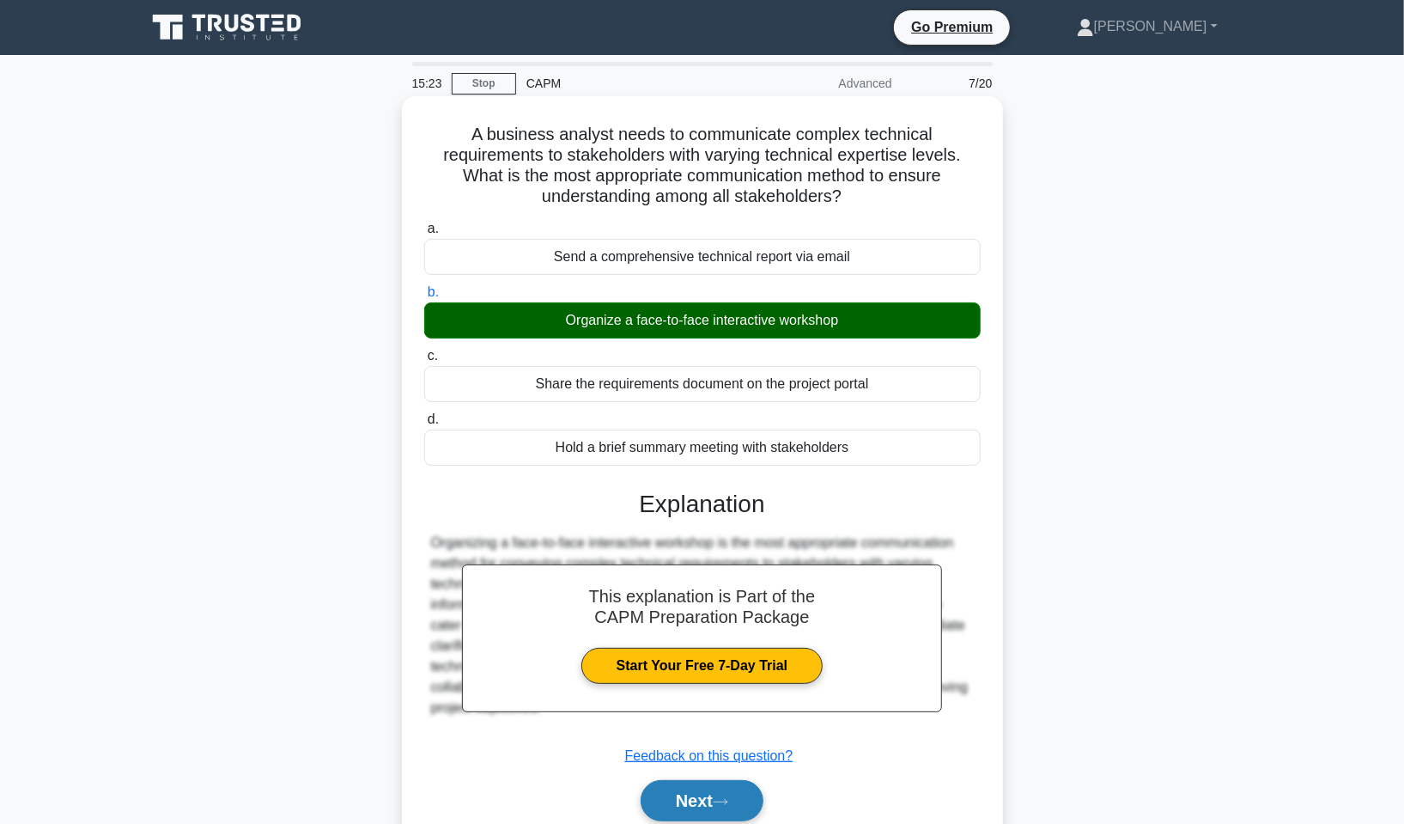
click at [729, 791] on button "Next" at bounding box center [702, 800] width 123 height 41
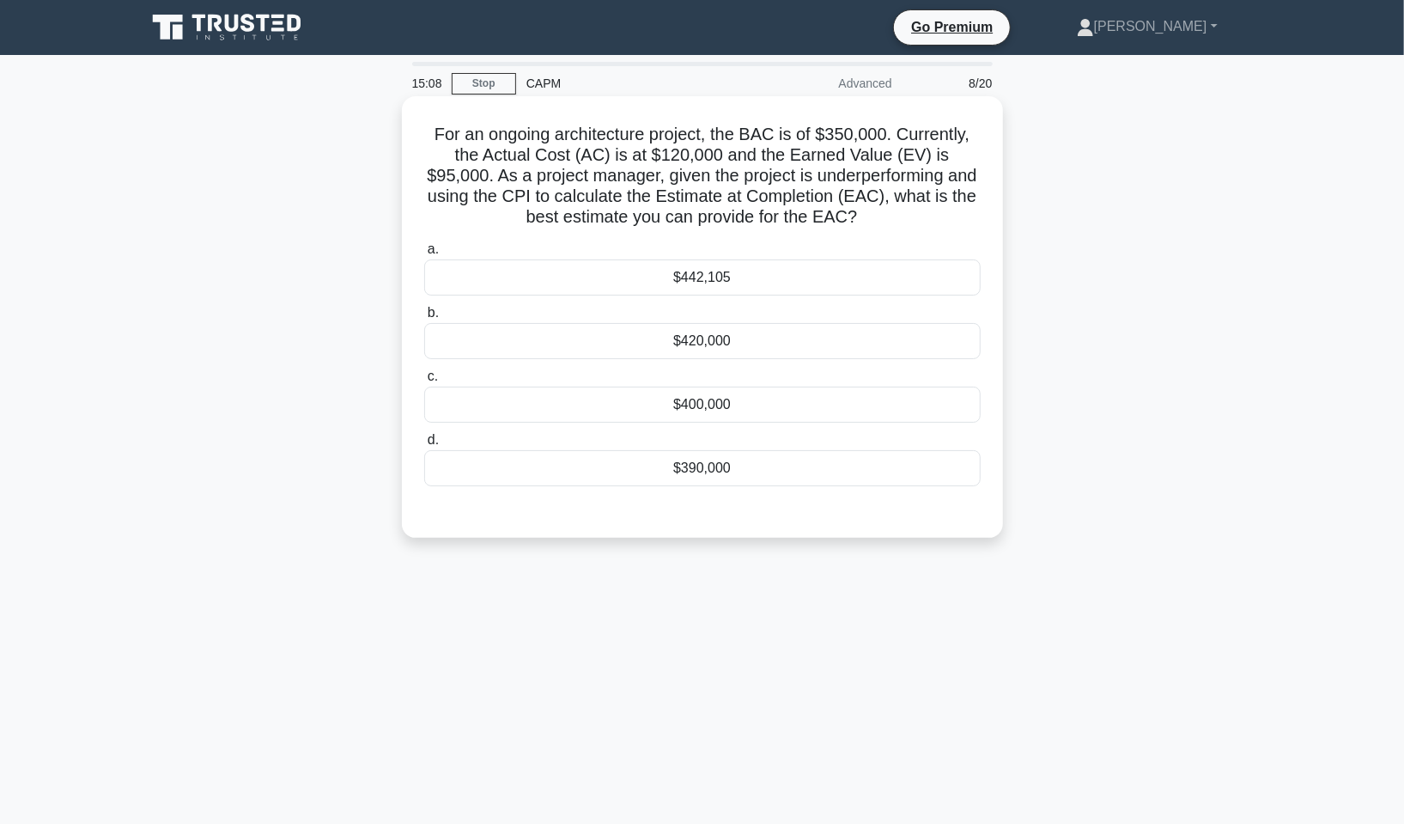
click at [768, 274] on div "$442,105" at bounding box center [702, 277] width 557 height 36
click at [424, 255] on input "a. $442,105" at bounding box center [424, 249] width 0 height 11
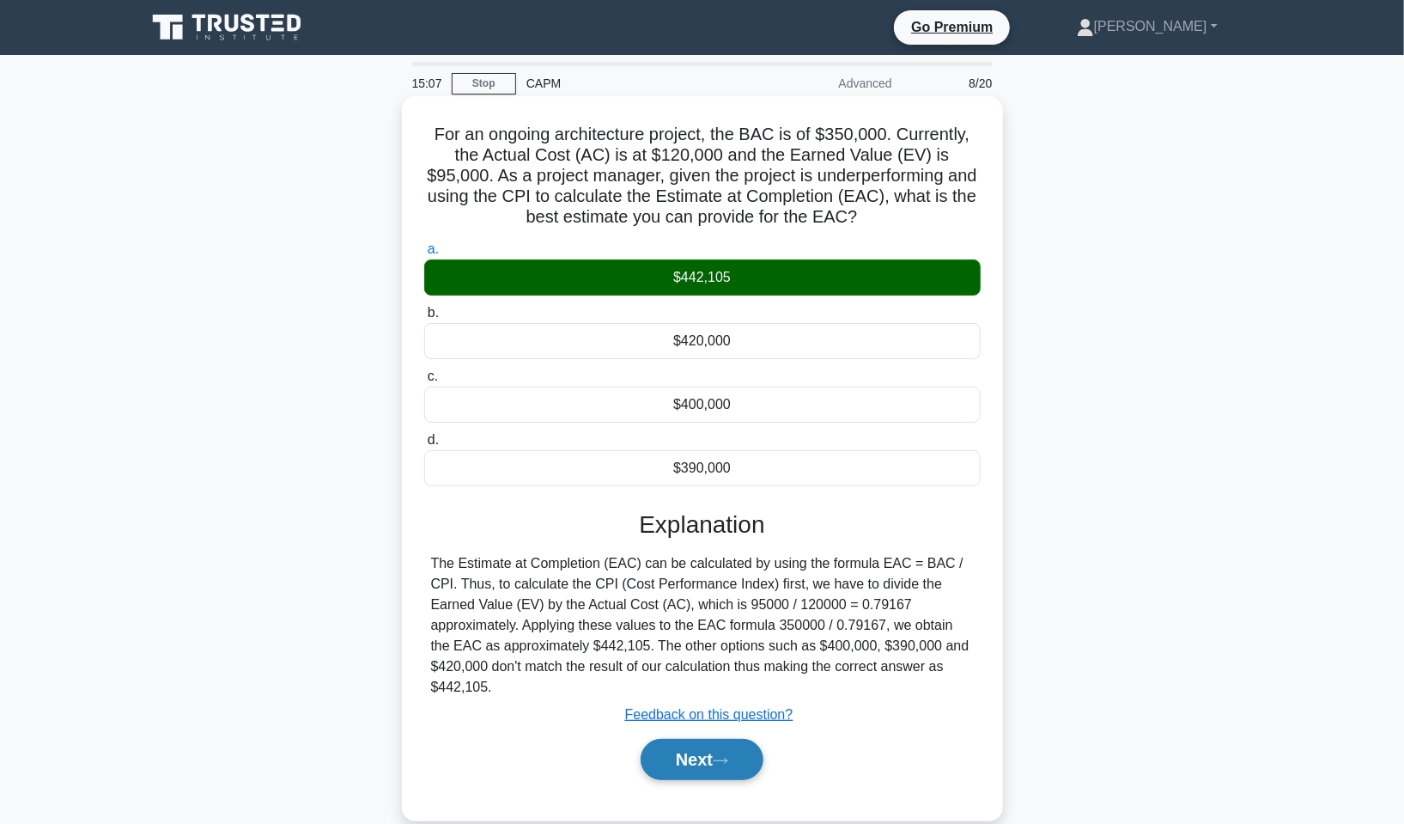
click at [695, 759] on button "Next" at bounding box center [702, 759] width 123 height 41
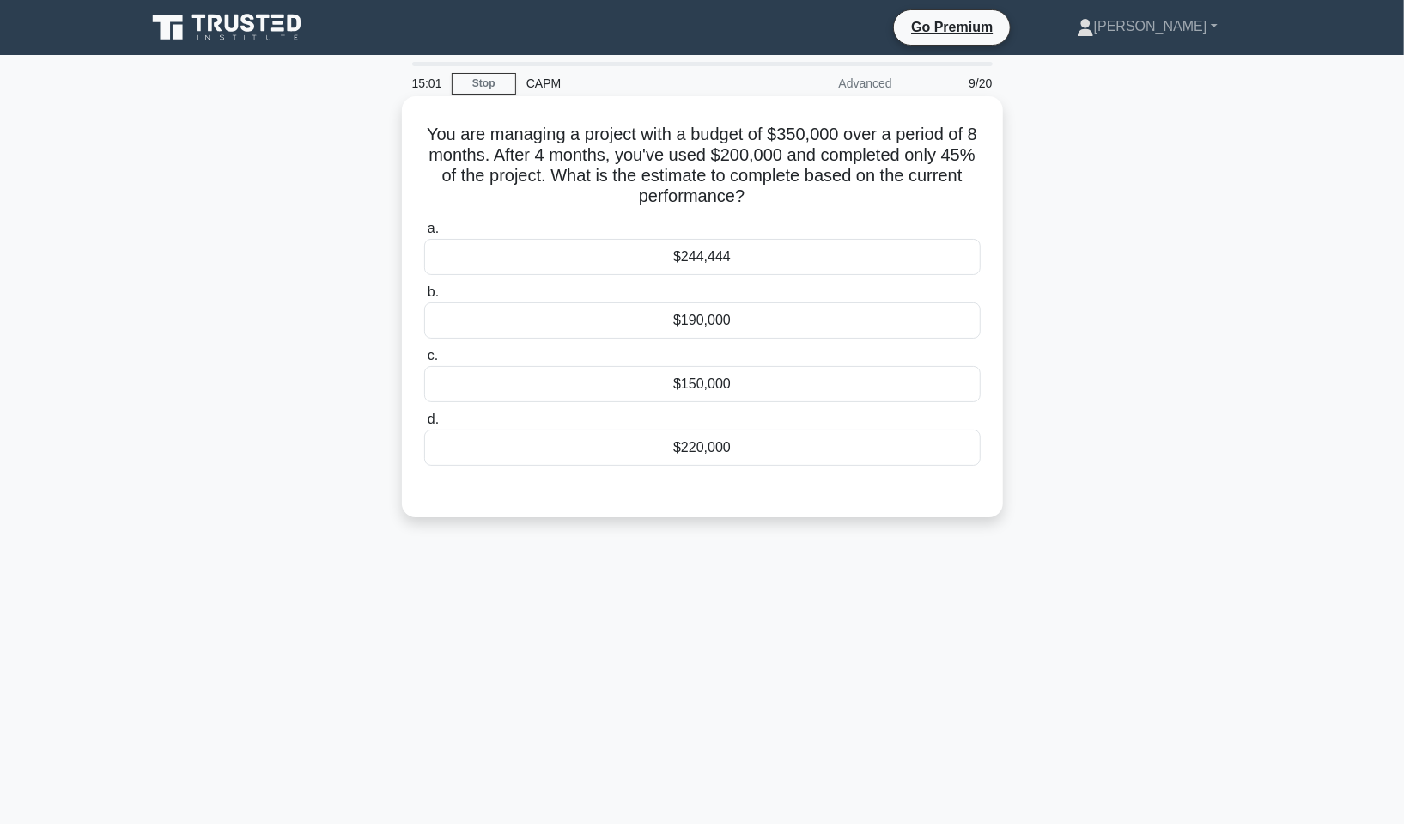
click at [745, 255] on div "$244,444" at bounding box center [702, 257] width 557 height 36
click at [424, 234] on input "a. $244,444" at bounding box center [424, 228] width 0 height 11
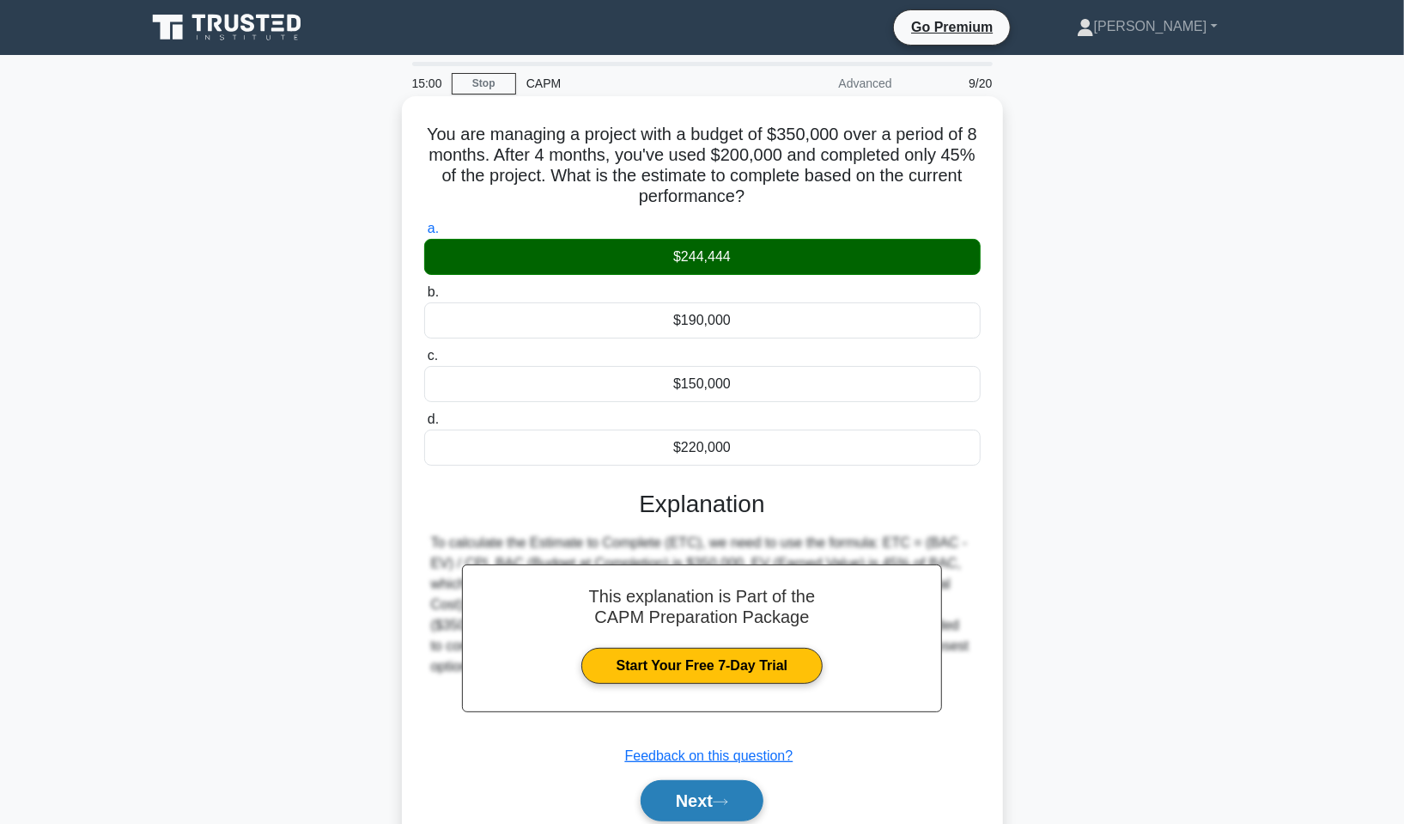
click at [726, 789] on button "Next" at bounding box center [702, 800] width 123 height 41
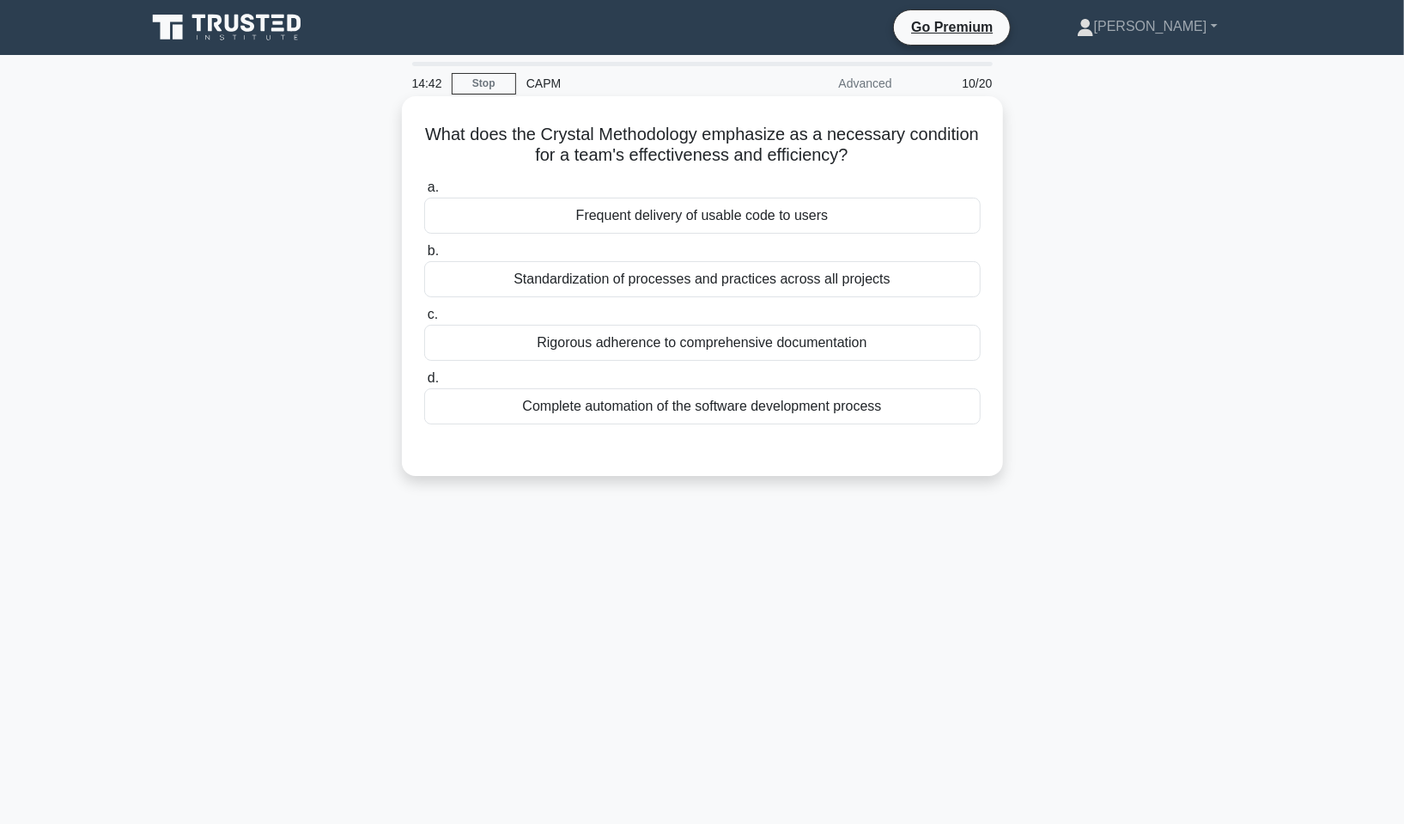
click at [819, 207] on div "Frequent delivery of usable code to users" at bounding box center [702, 216] width 557 height 36
click at [424, 193] on input "a. Frequent delivery of usable code to users" at bounding box center [424, 187] width 0 height 11
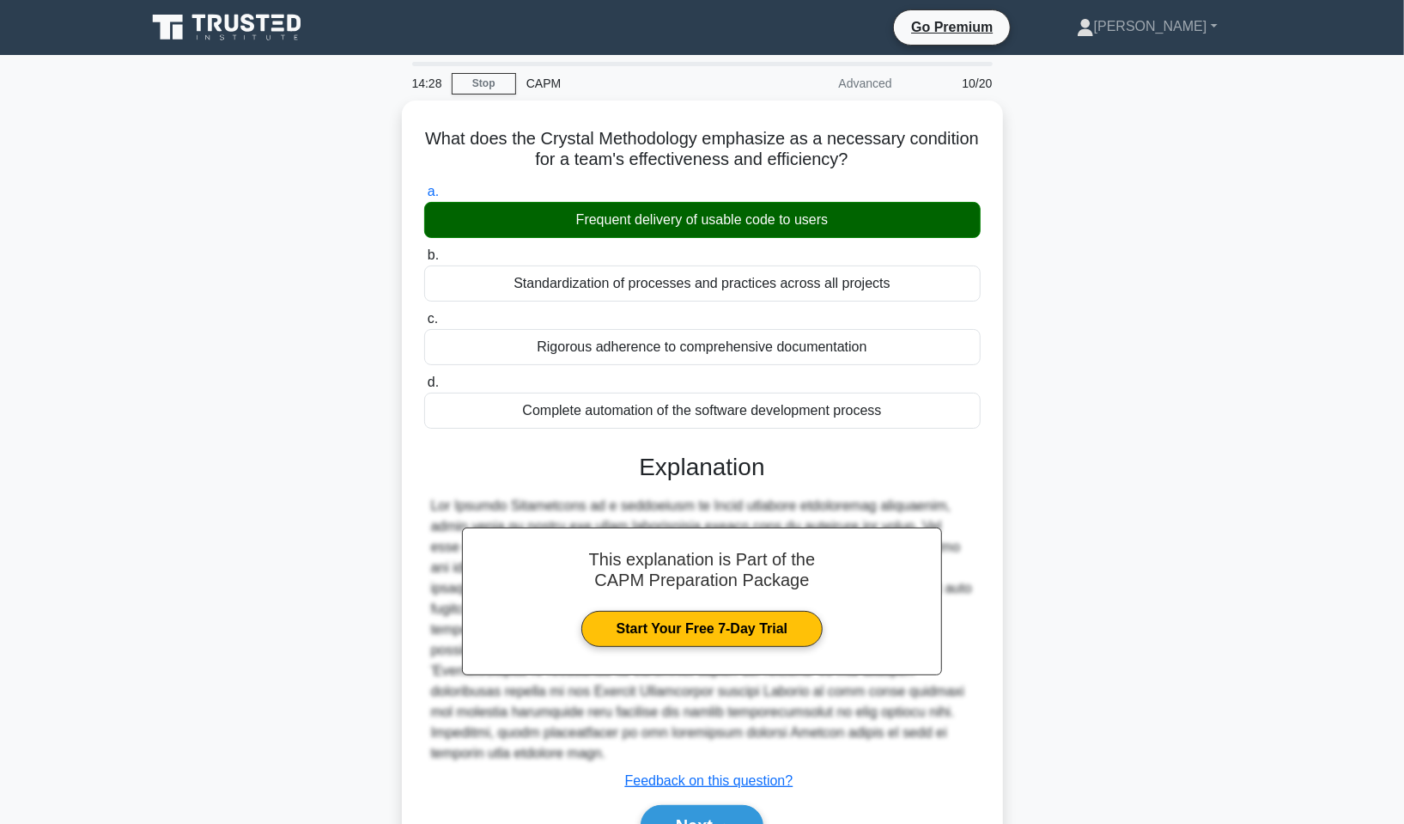
scroll to position [104, 0]
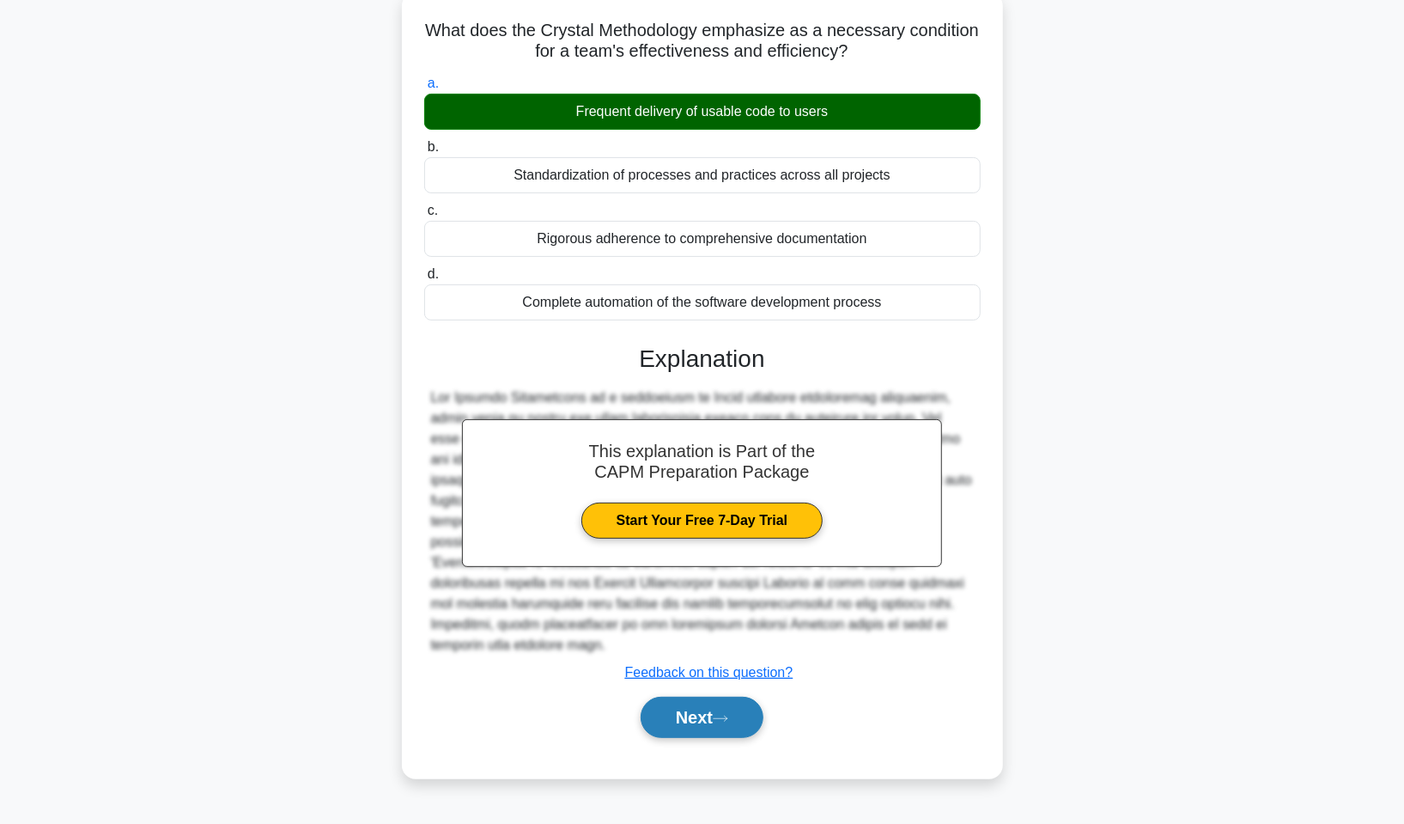
click at [722, 719] on icon at bounding box center [720, 718] width 15 height 9
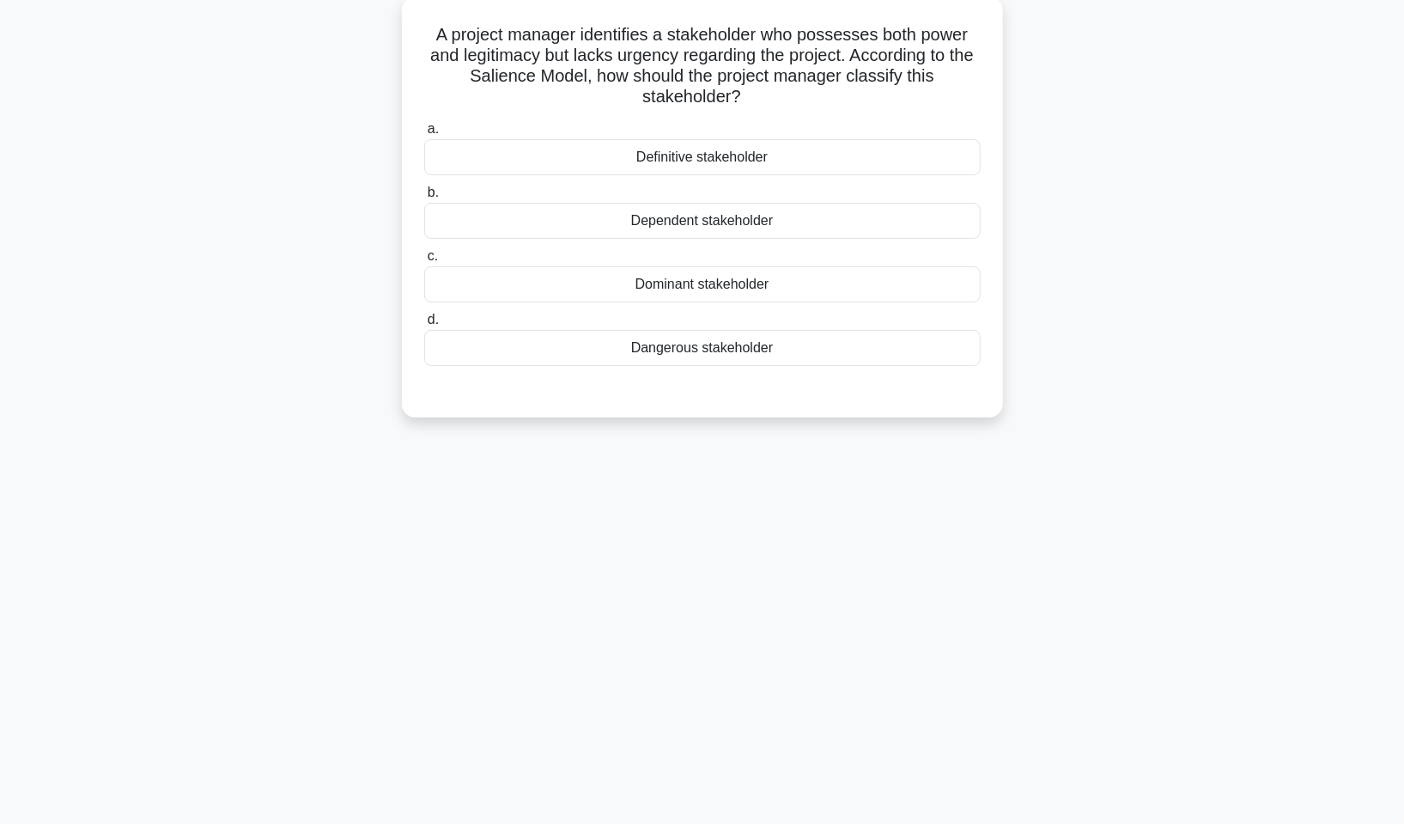
scroll to position [0, 0]
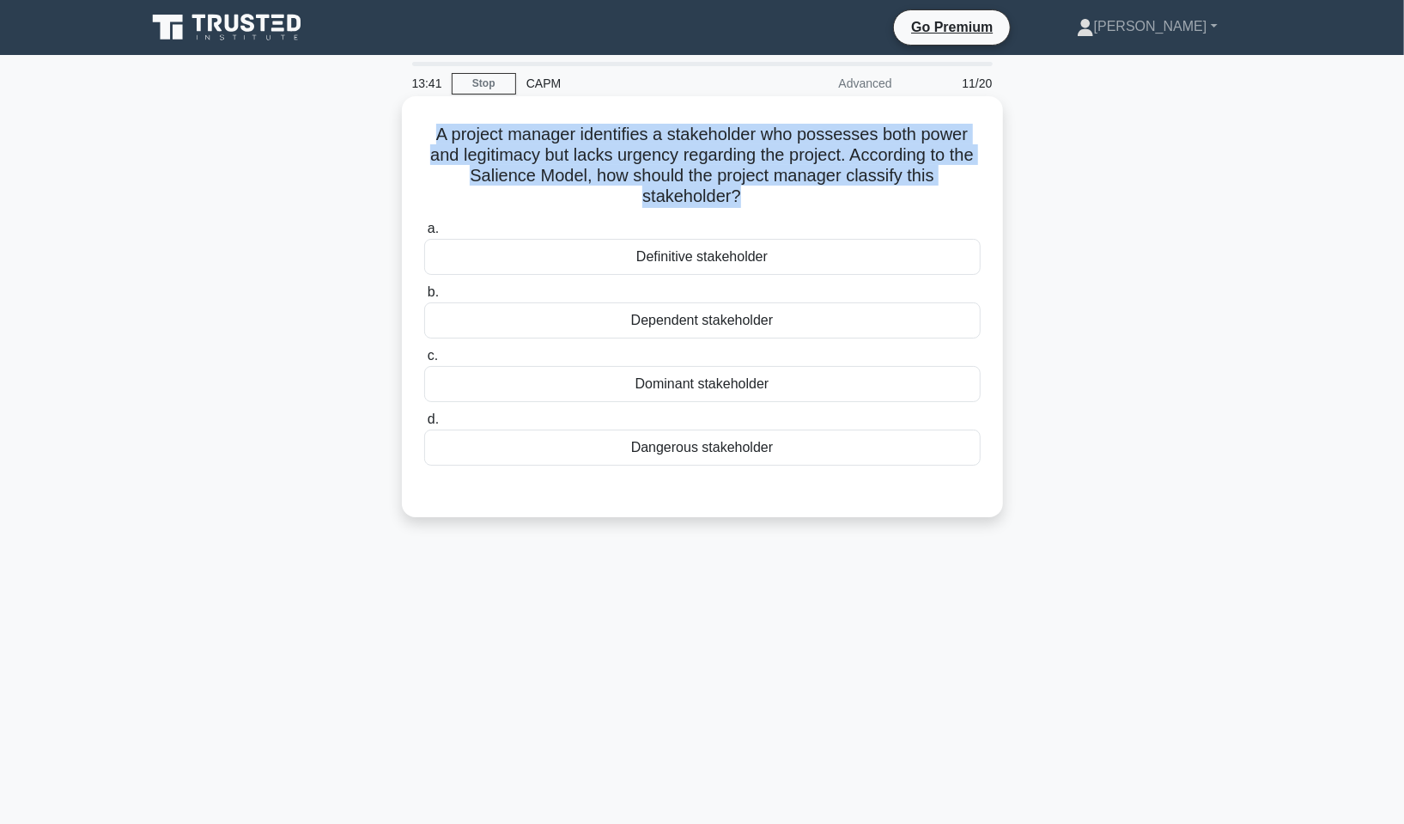
drag, startPoint x: 429, startPoint y: 125, endPoint x: 738, endPoint y: 189, distance: 314.8
click at [738, 189] on h5 "A project manager identifies a stakeholder who possesses both power and legitim…" at bounding box center [703, 166] width 560 height 84
copy h5 "A project manager identifies a stakeholder who possesses both power and legitim…"
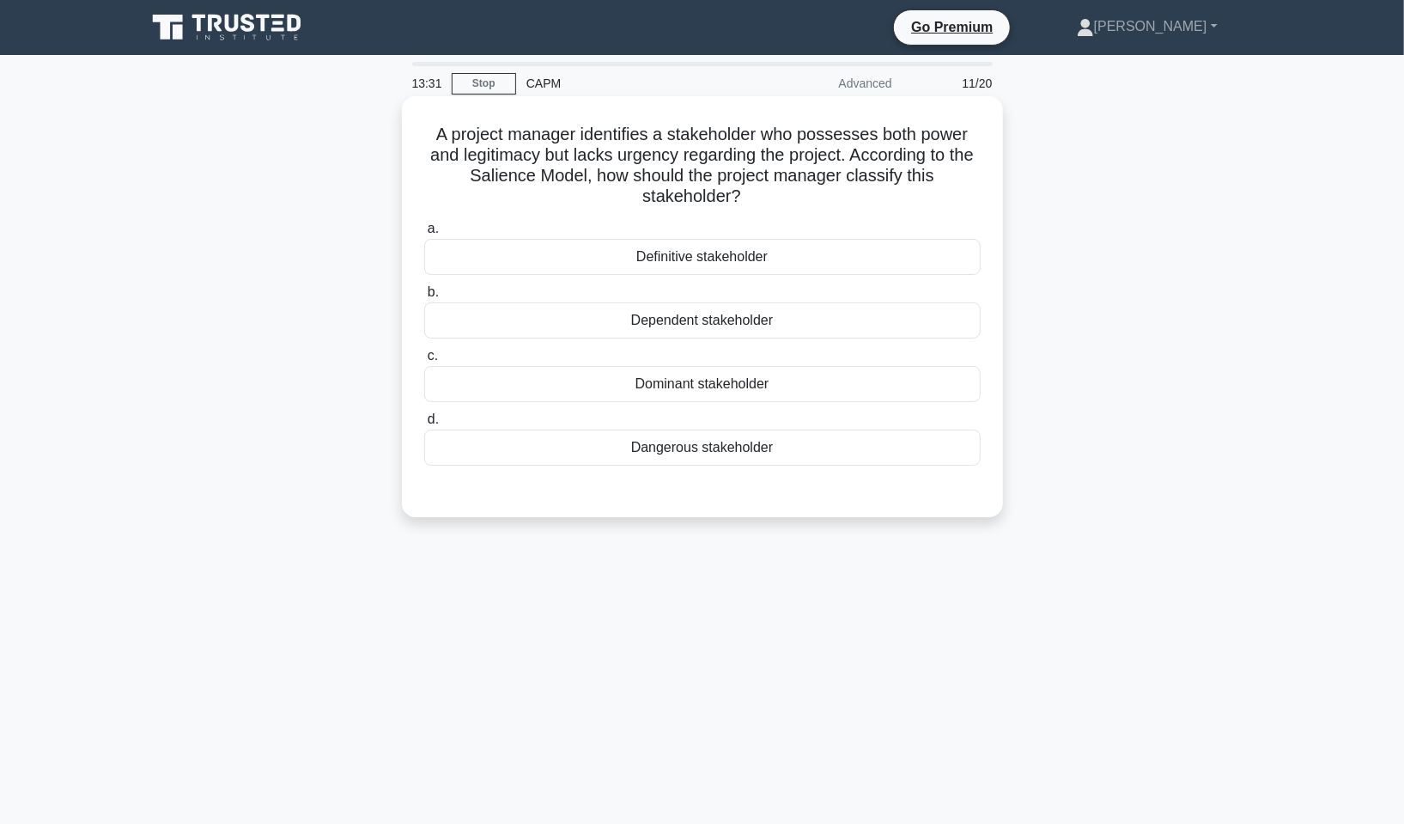
click at [753, 384] on div "Dominant stakeholder" at bounding box center [702, 384] width 557 height 36
click at [424, 362] on input "c. Dominant stakeholder" at bounding box center [424, 355] width 0 height 11
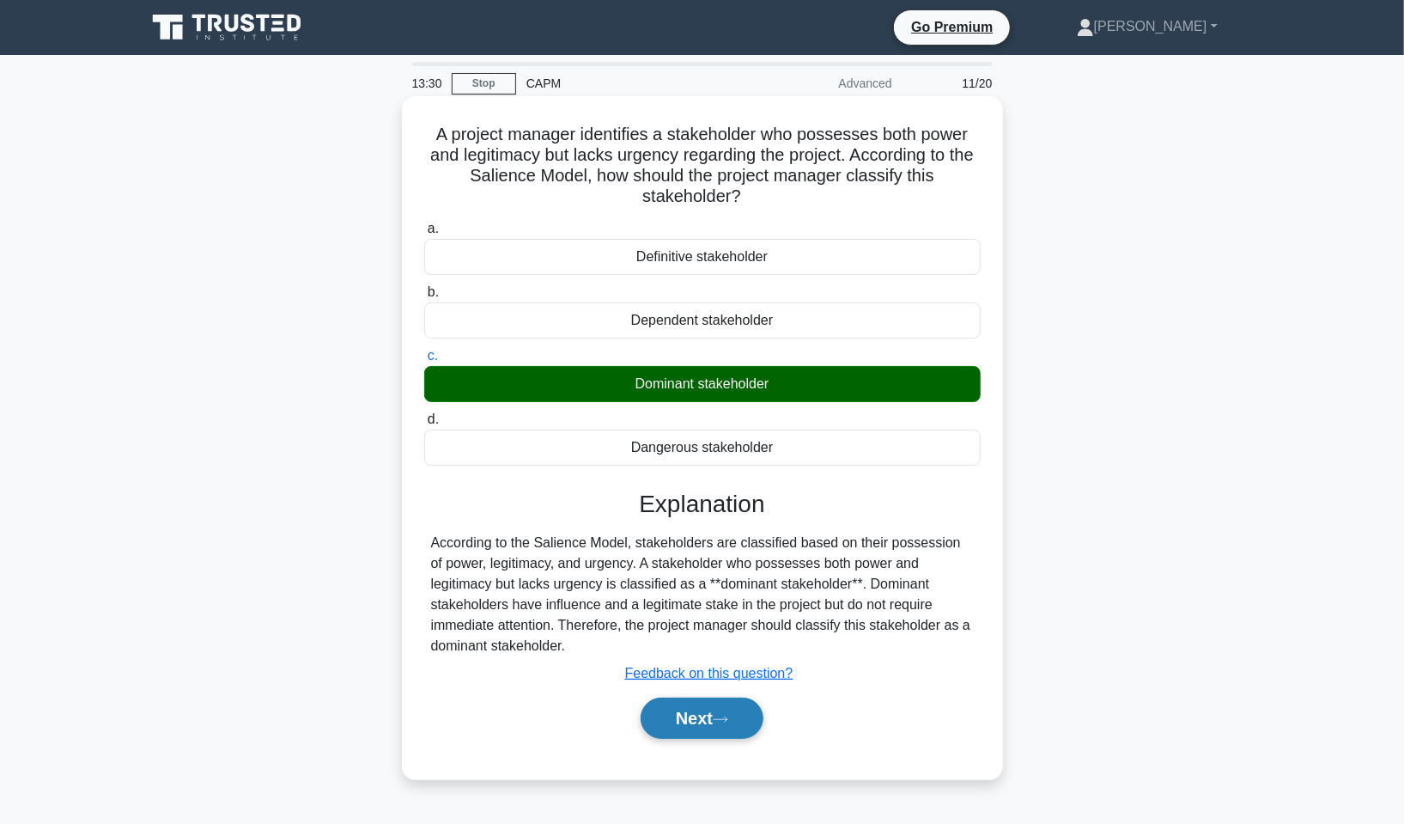
click at [736, 711] on button "Next" at bounding box center [702, 717] width 123 height 41
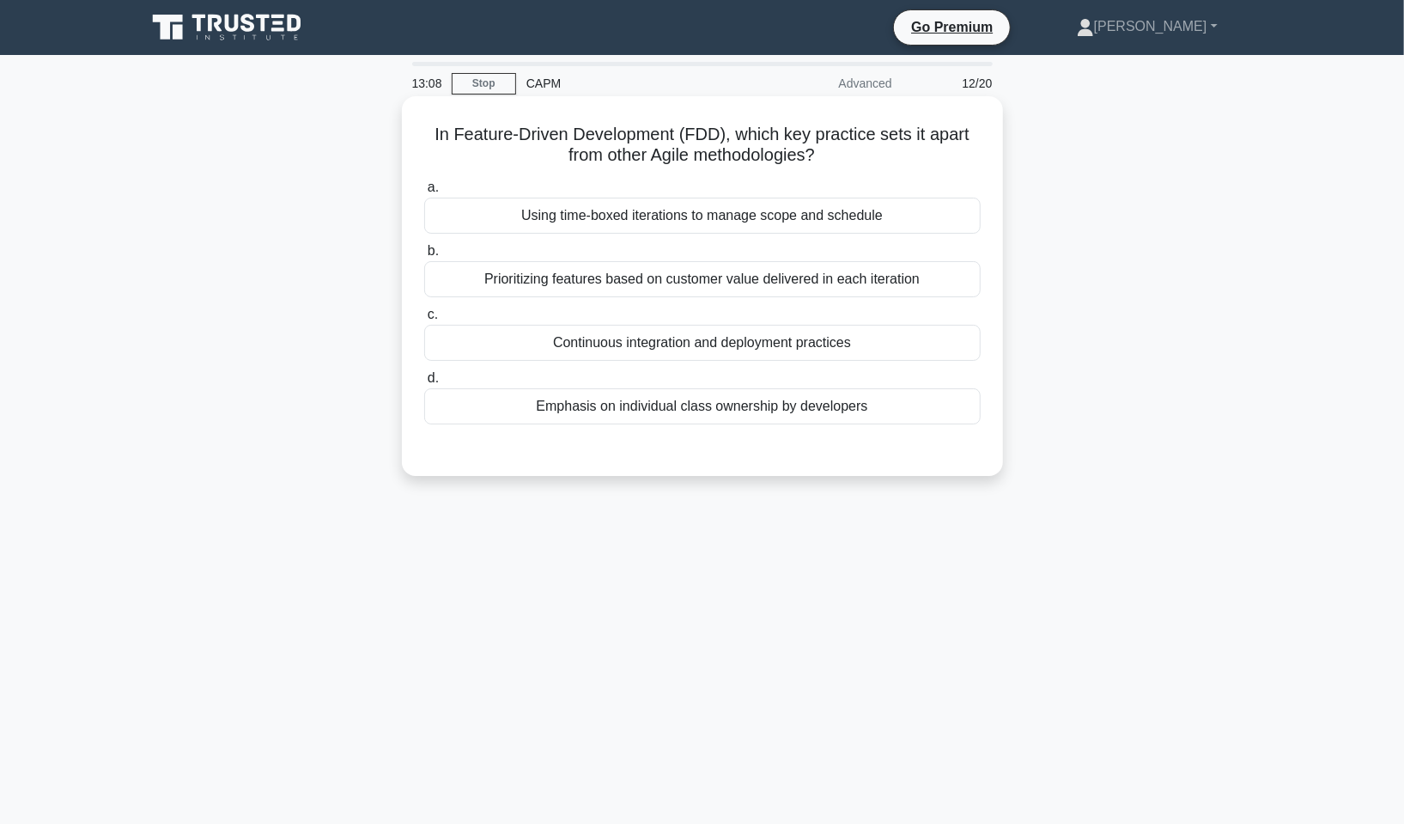
drag, startPoint x: 431, startPoint y: 132, endPoint x: 827, endPoint y: 162, distance: 397.1
click at [827, 162] on h5 "In Feature-Driven Development (FDD), which key practice sets it apart from othe…" at bounding box center [703, 145] width 560 height 43
copy h5 "In Feature-Driven Development (FDD), which key practice sets it apart from othe…"
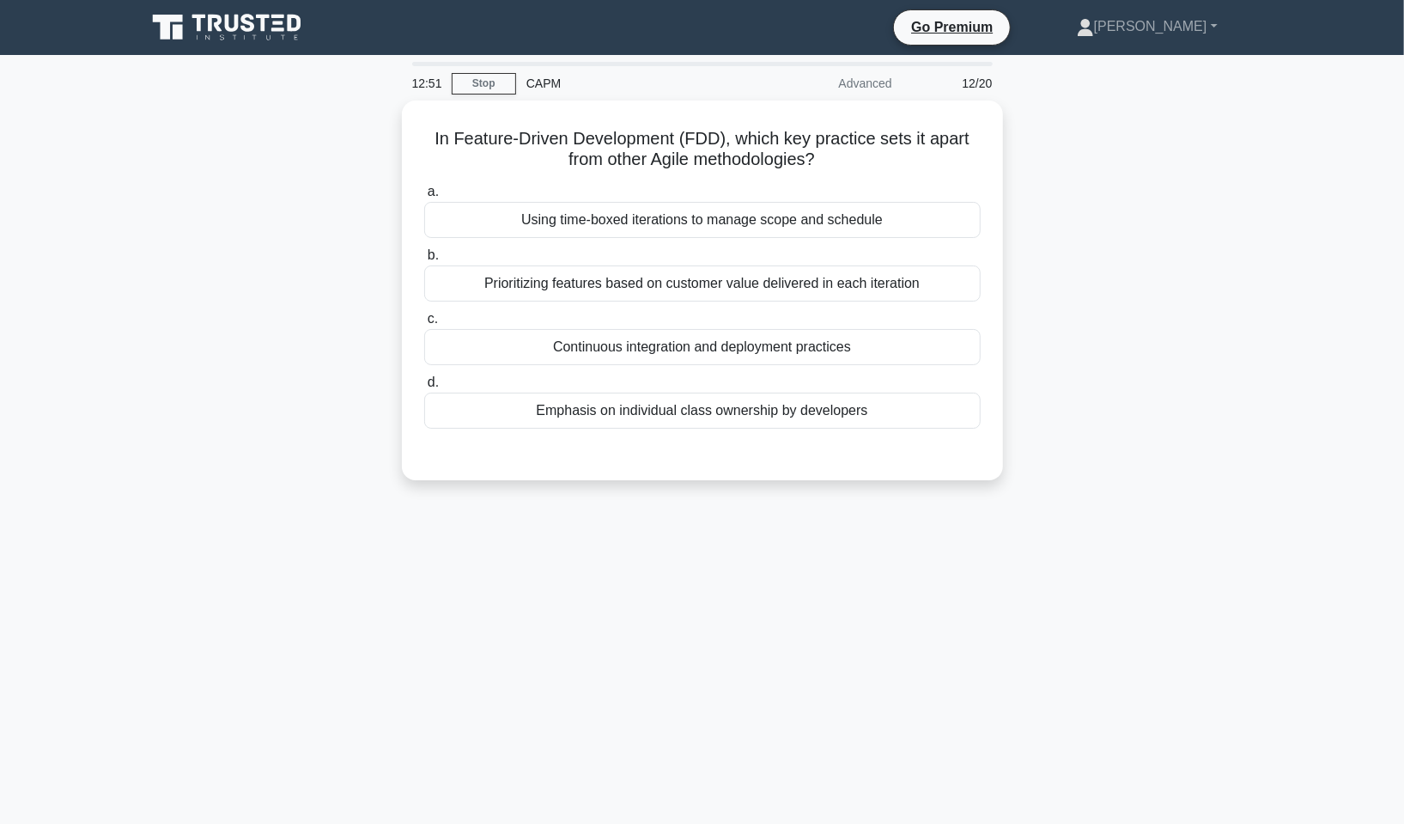
click at [1168, 295] on div "In Feature-Driven Development (FDD), which key practice sets it apart from othe…" at bounding box center [703, 300] width 1134 height 400
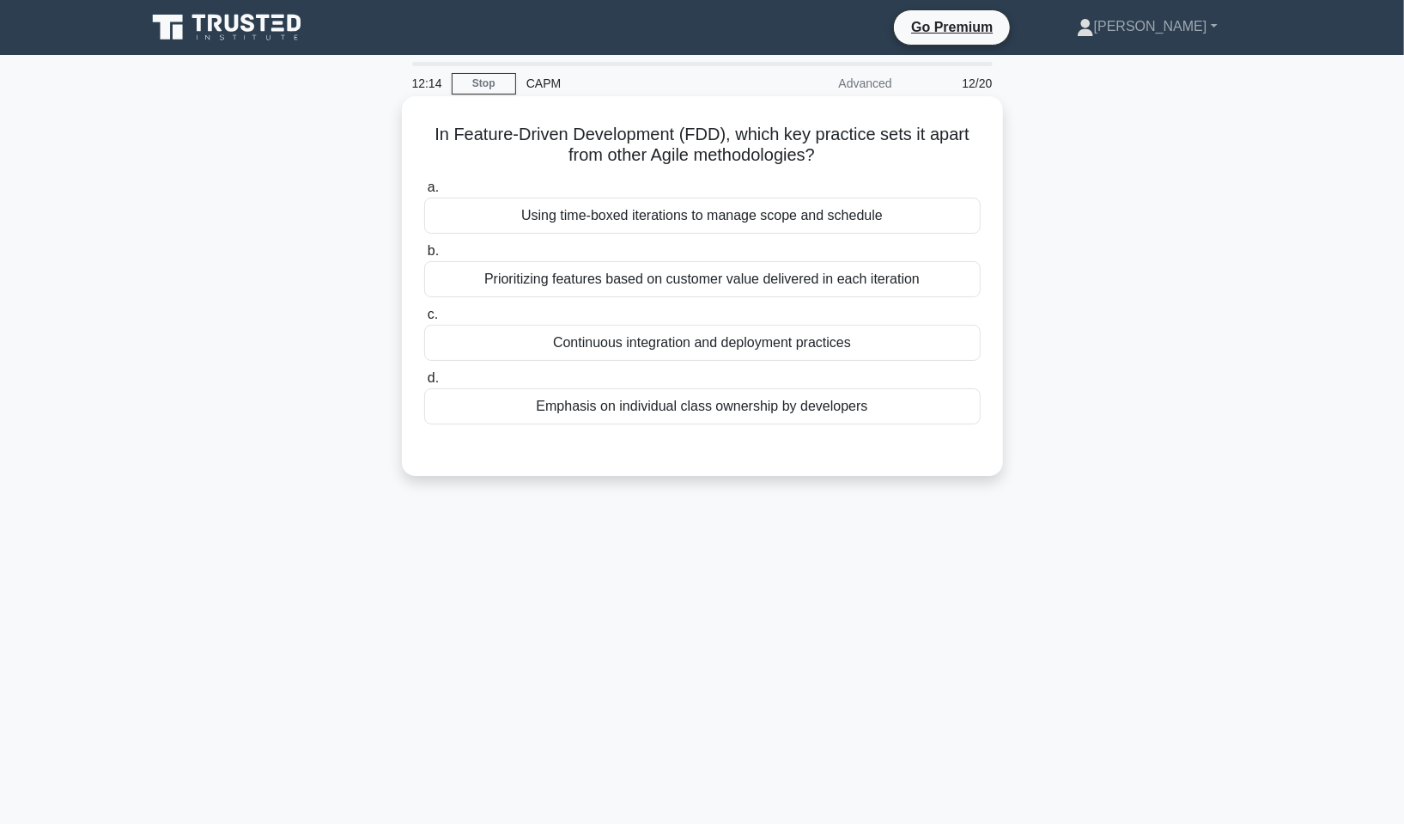
click at [755, 216] on div "Using time-boxed iterations to manage scope and schedule" at bounding box center [702, 216] width 557 height 36
click at [424, 193] on input "a. Using time-boxed iterations to manage scope and schedule" at bounding box center [424, 187] width 0 height 11
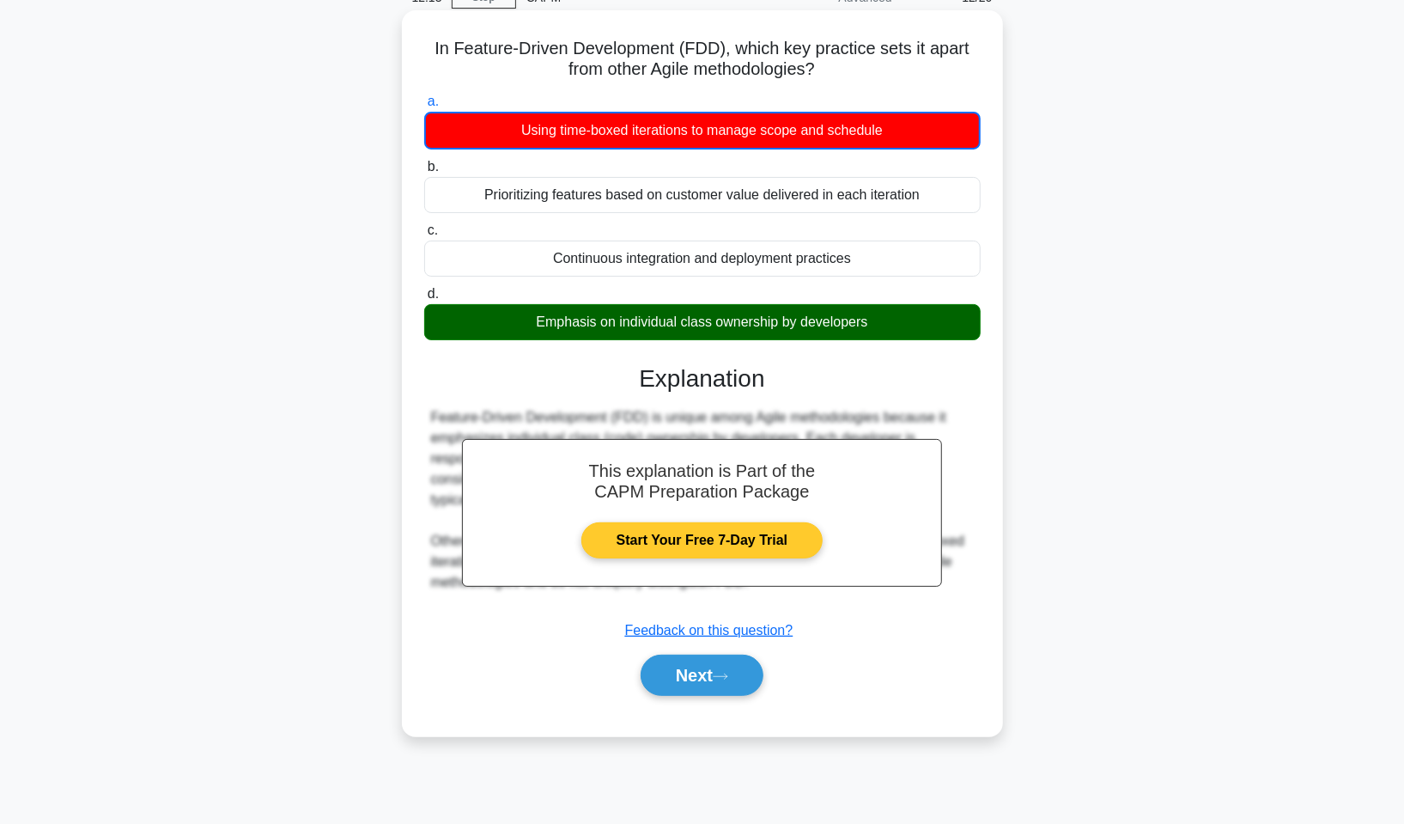
scroll to position [104, 0]
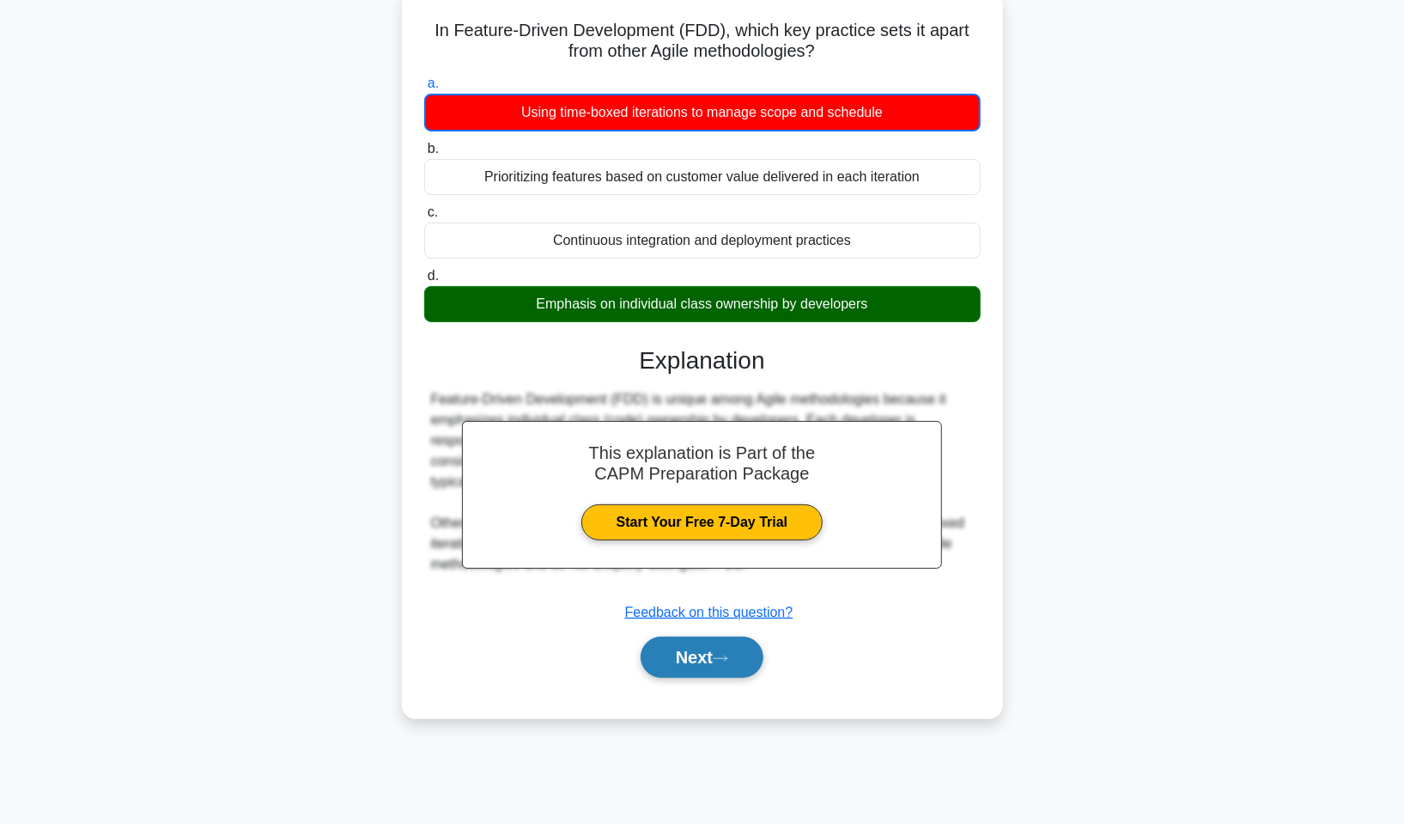
click at [743, 652] on button "Next" at bounding box center [702, 656] width 123 height 41
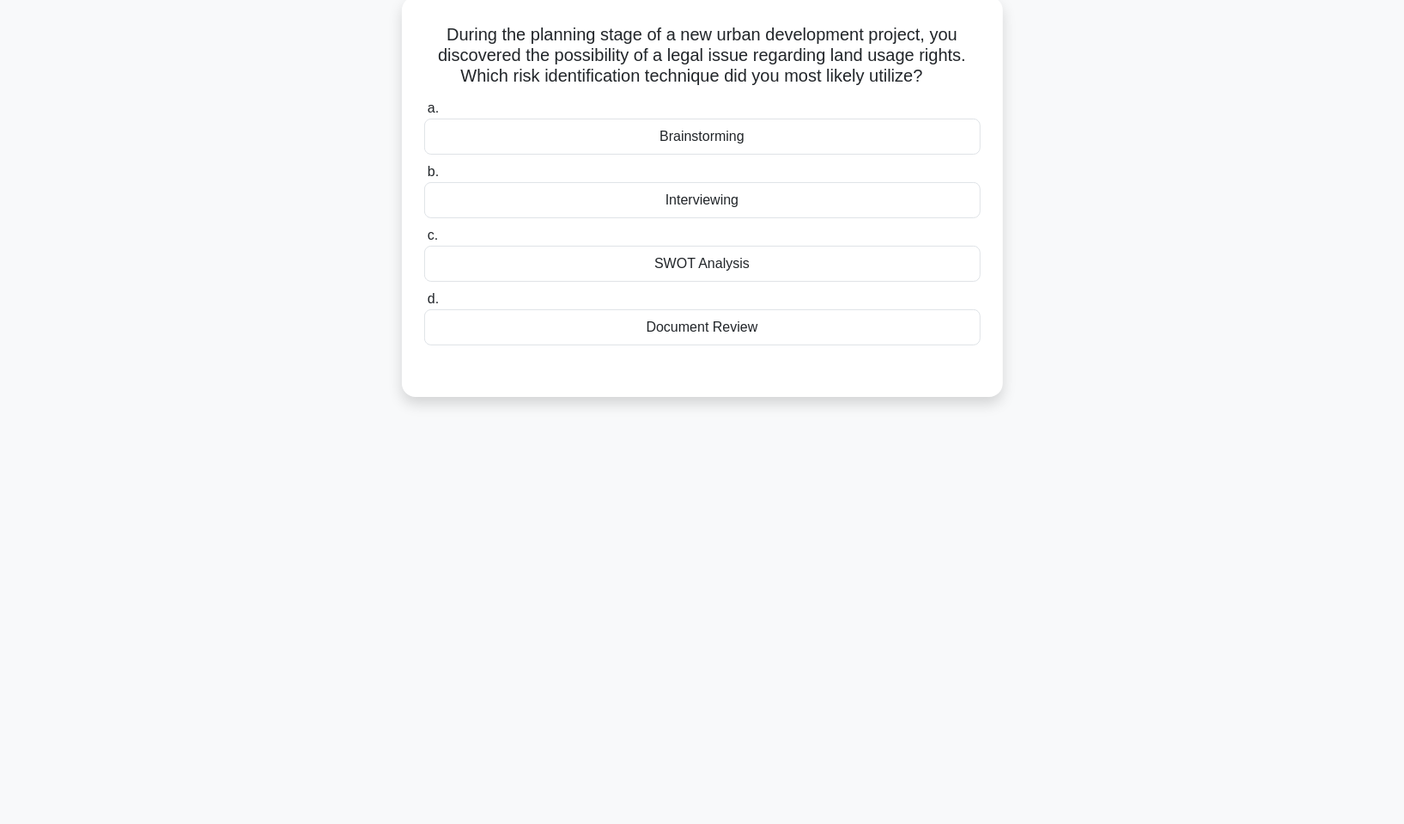
scroll to position [0, 0]
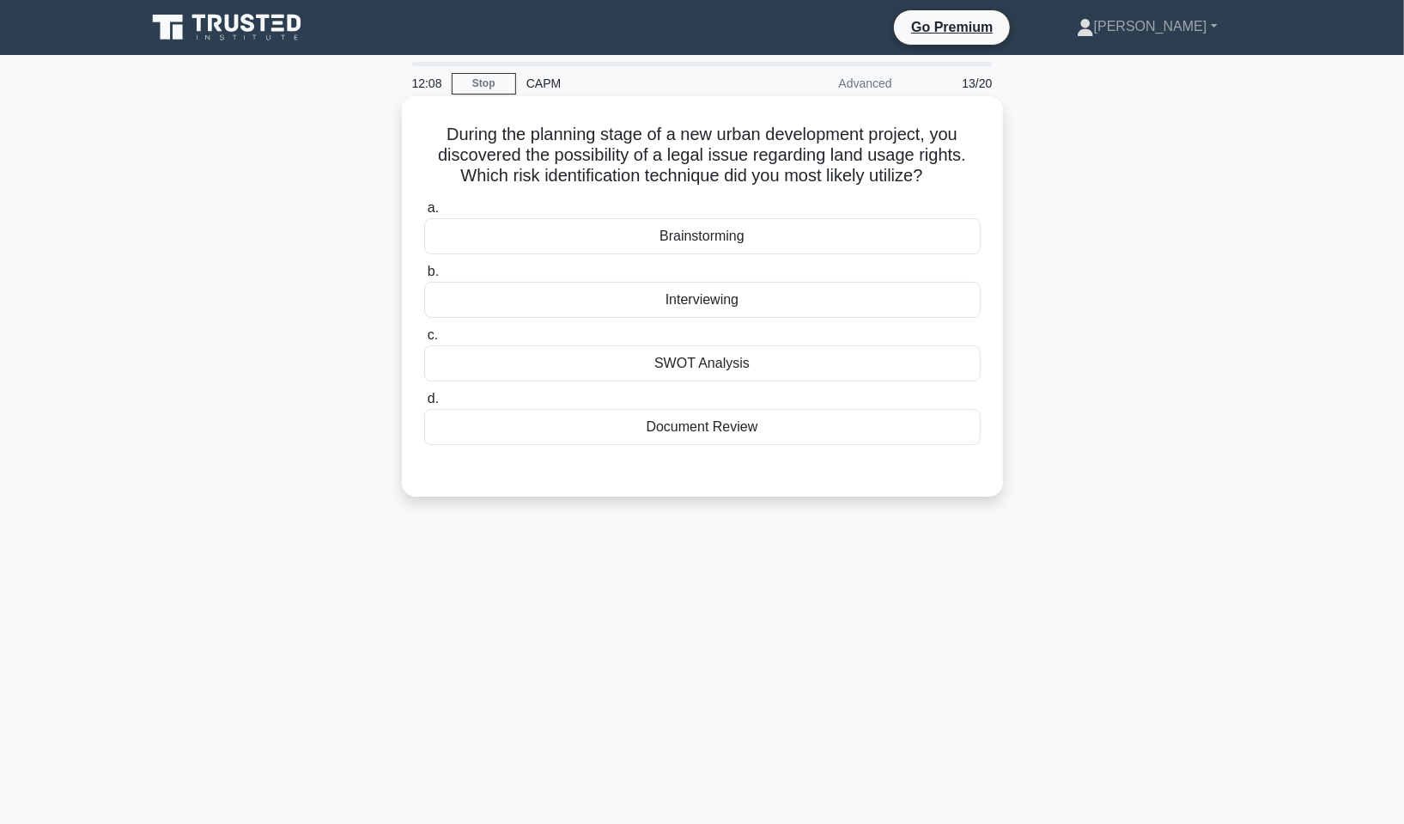
click at [720, 230] on div "Brainstorming" at bounding box center [702, 236] width 557 height 36
click at [424, 214] on input "a. Brainstorming" at bounding box center [424, 208] width 0 height 11
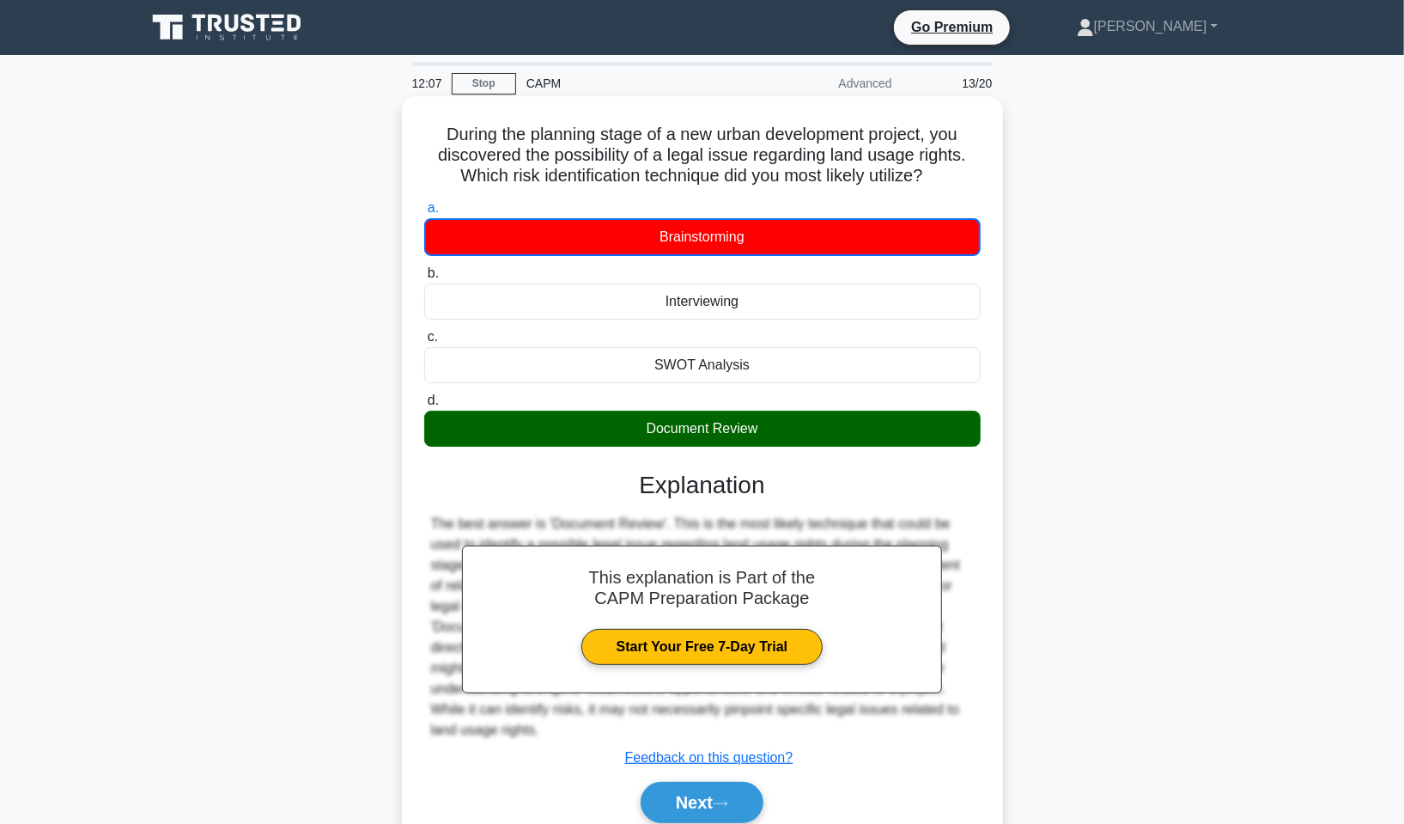
scroll to position [104, 0]
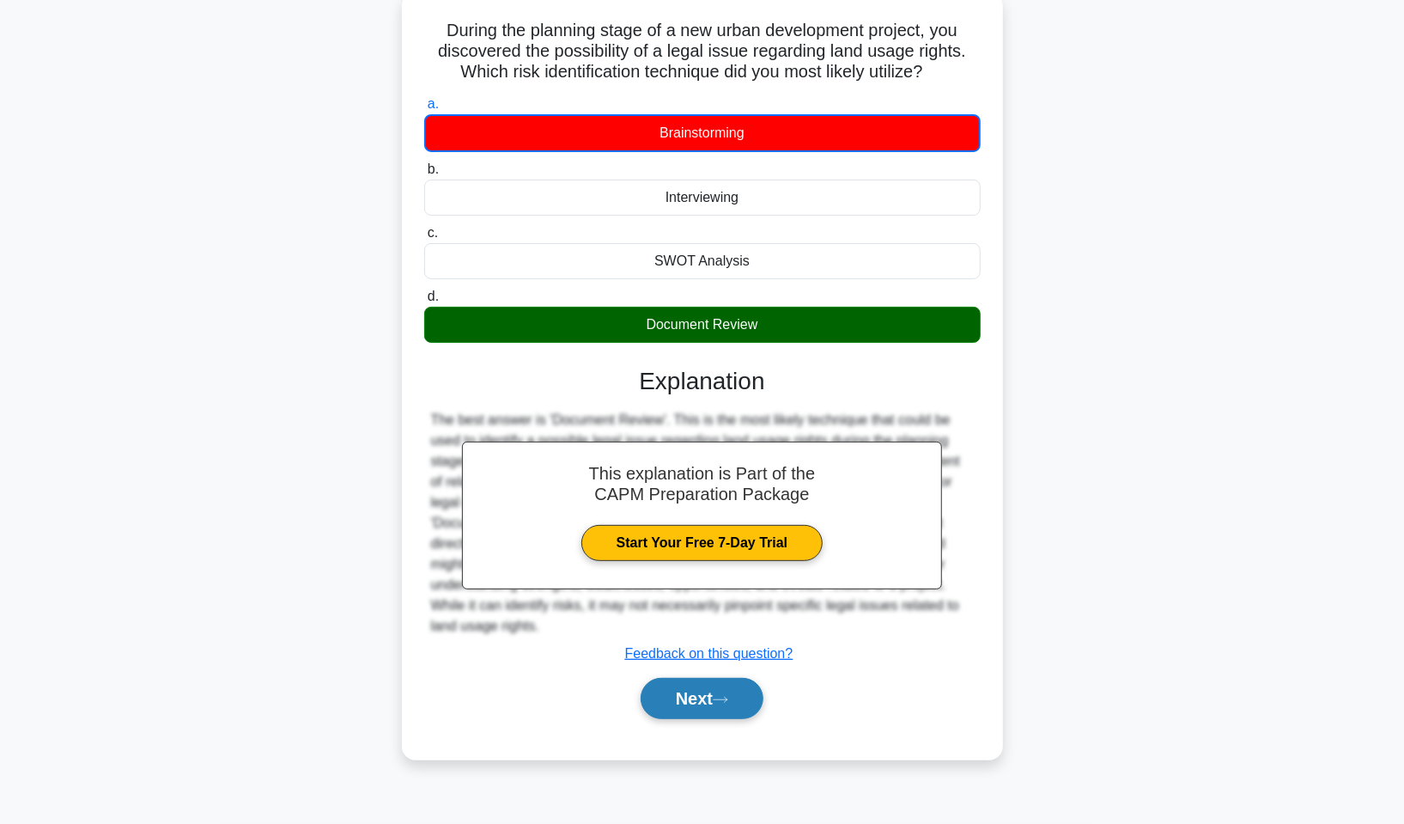
click at [749, 703] on button "Next" at bounding box center [702, 698] width 123 height 41
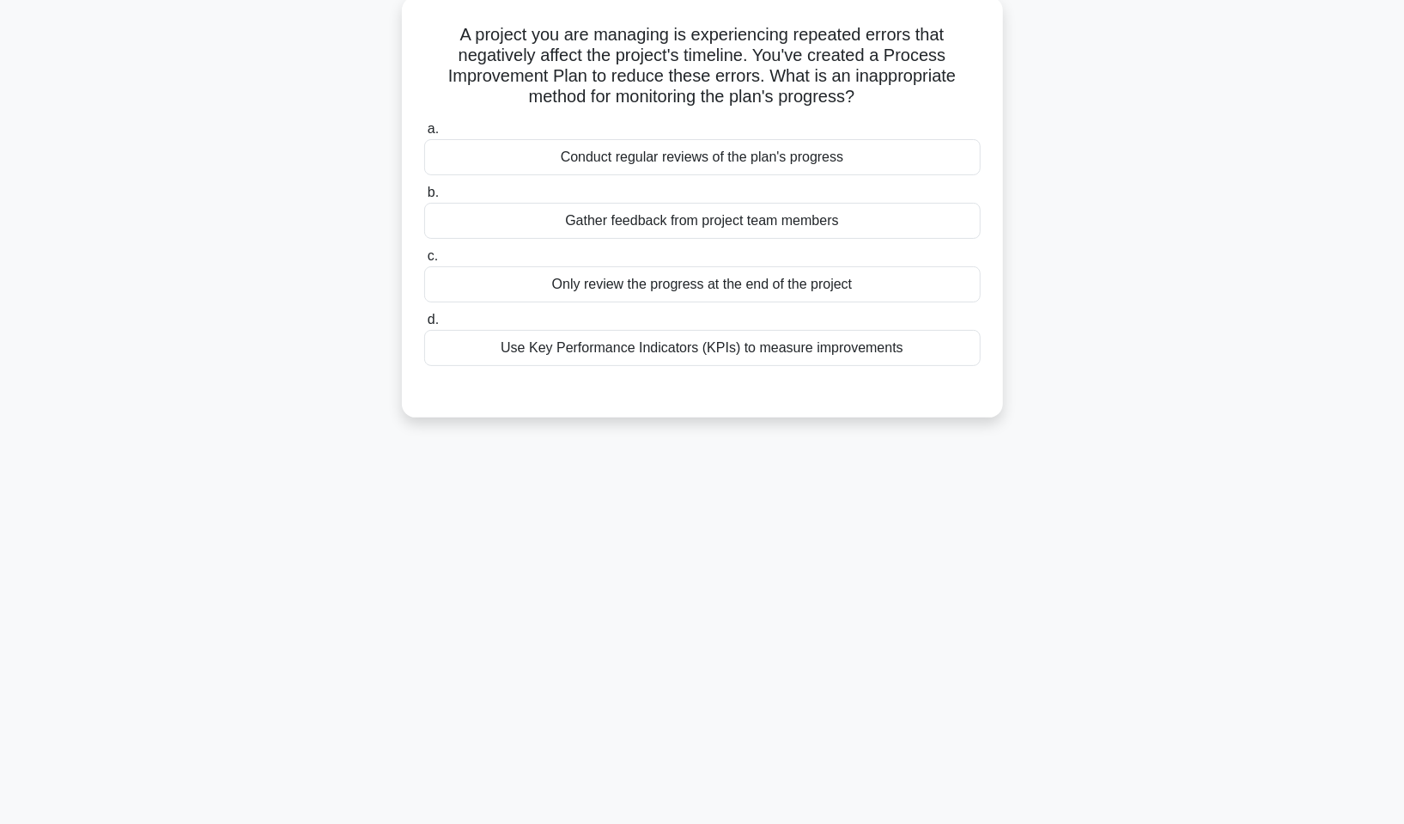
scroll to position [0, 0]
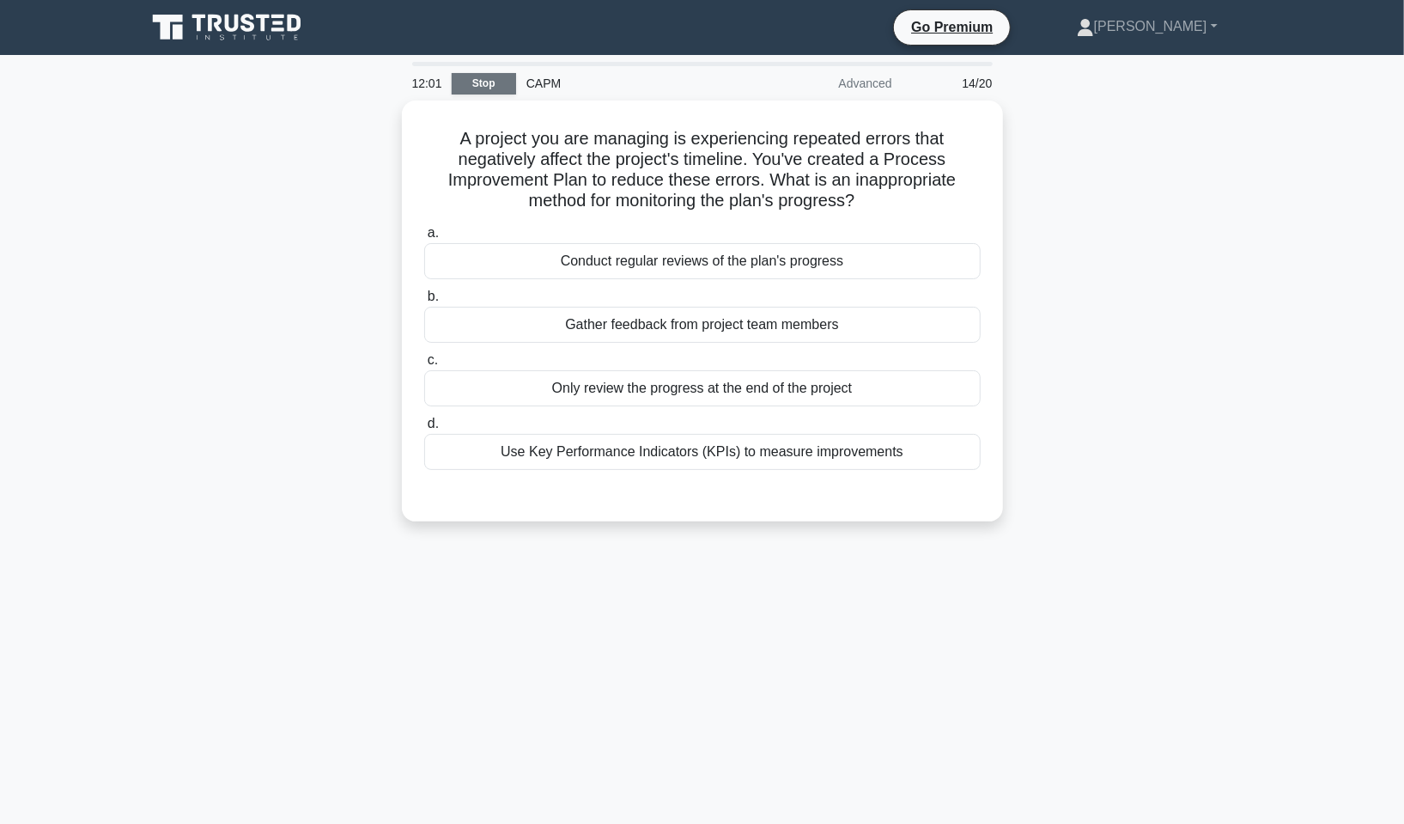
click at [466, 74] on link "Stop" at bounding box center [484, 83] width 64 height 21
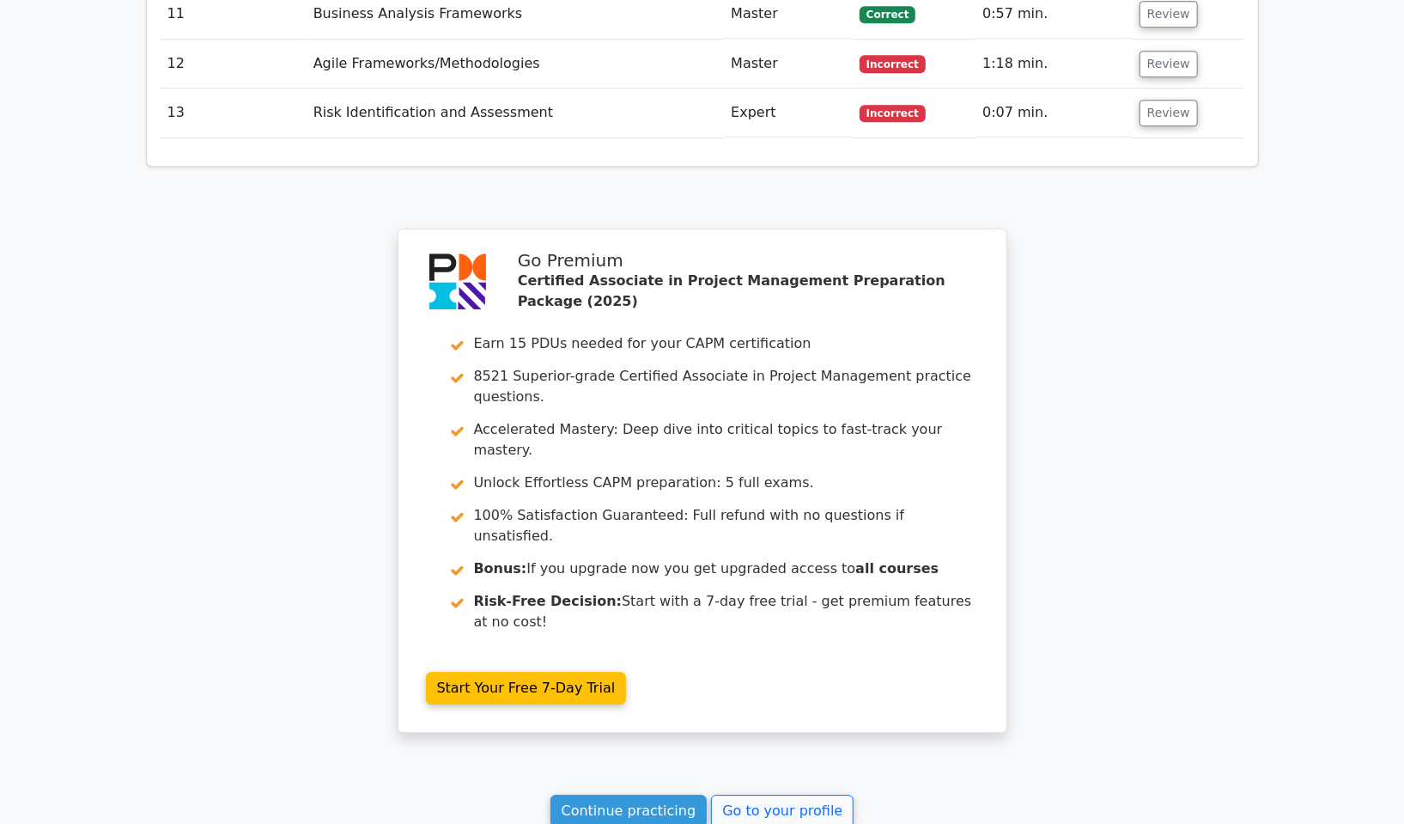
scroll to position [3072, 0]
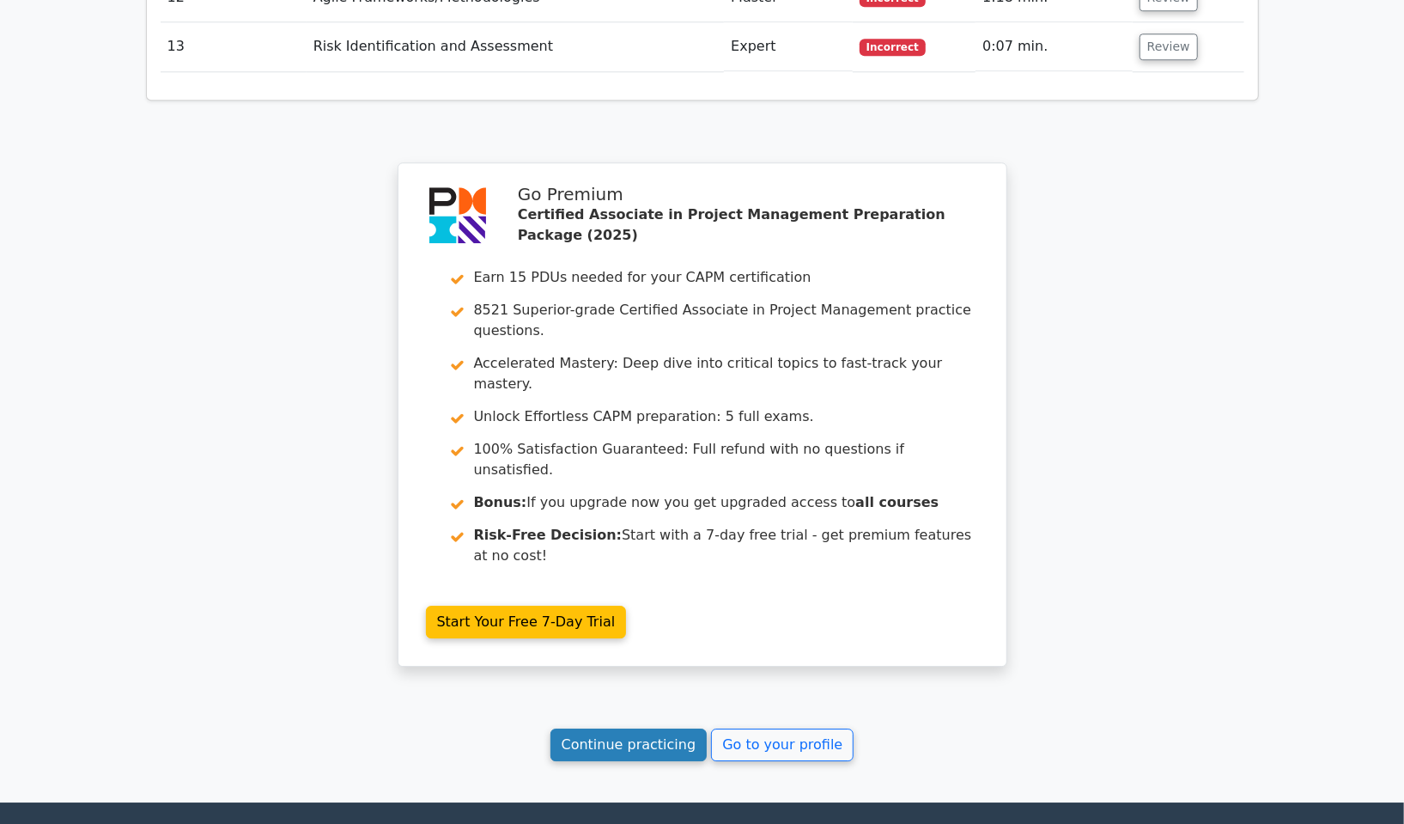
click at [667, 728] on link "Continue practicing" at bounding box center [629, 744] width 157 height 33
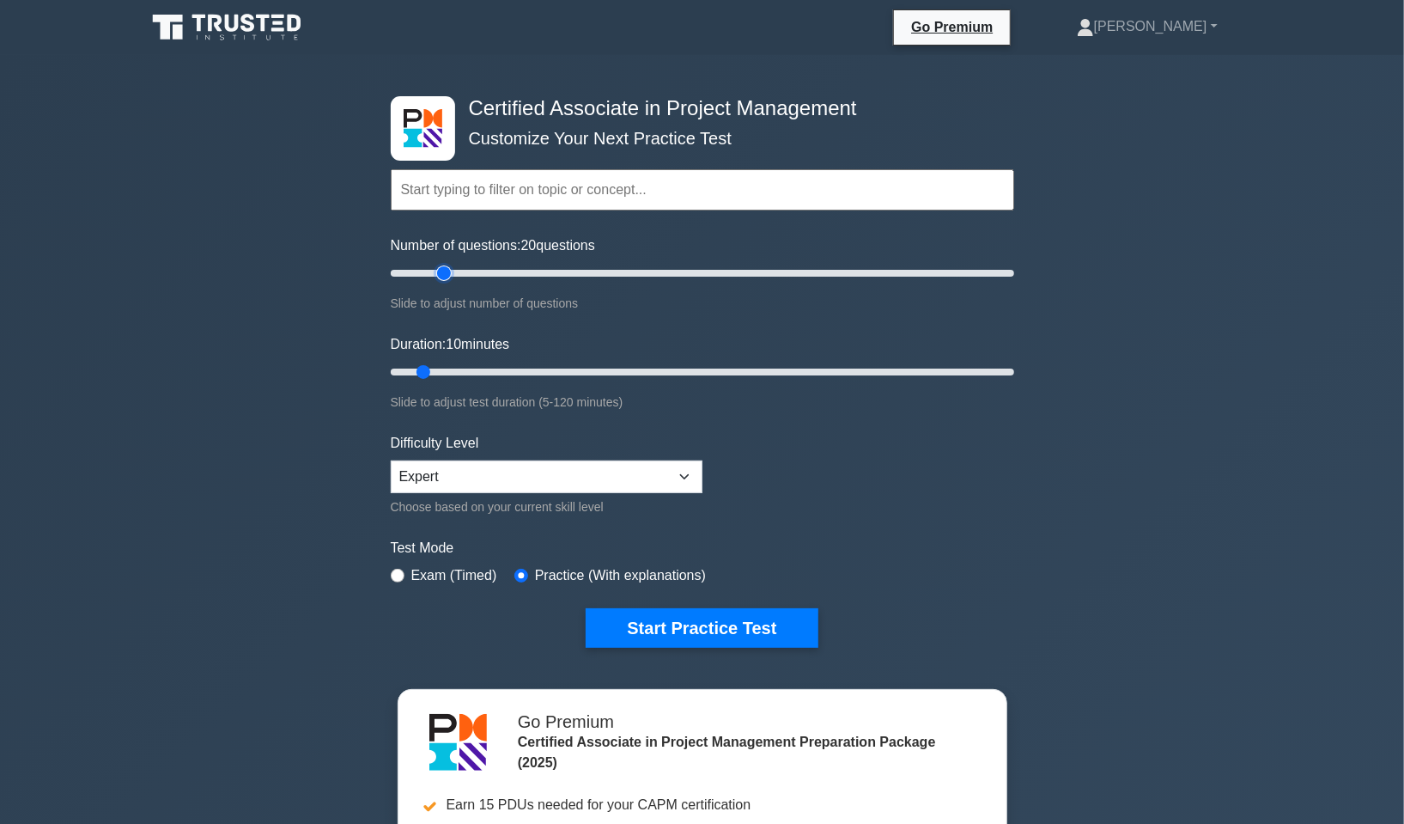
type input "20"
click at [448, 272] on input "Number of questions: 20 questions" at bounding box center [703, 273] width 624 height 21
type input "20"
click at [467, 368] on input "Duration: 20 minutes" at bounding box center [703, 372] width 624 height 21
